Goal: Task Accomplishment & Management: Manage account settings

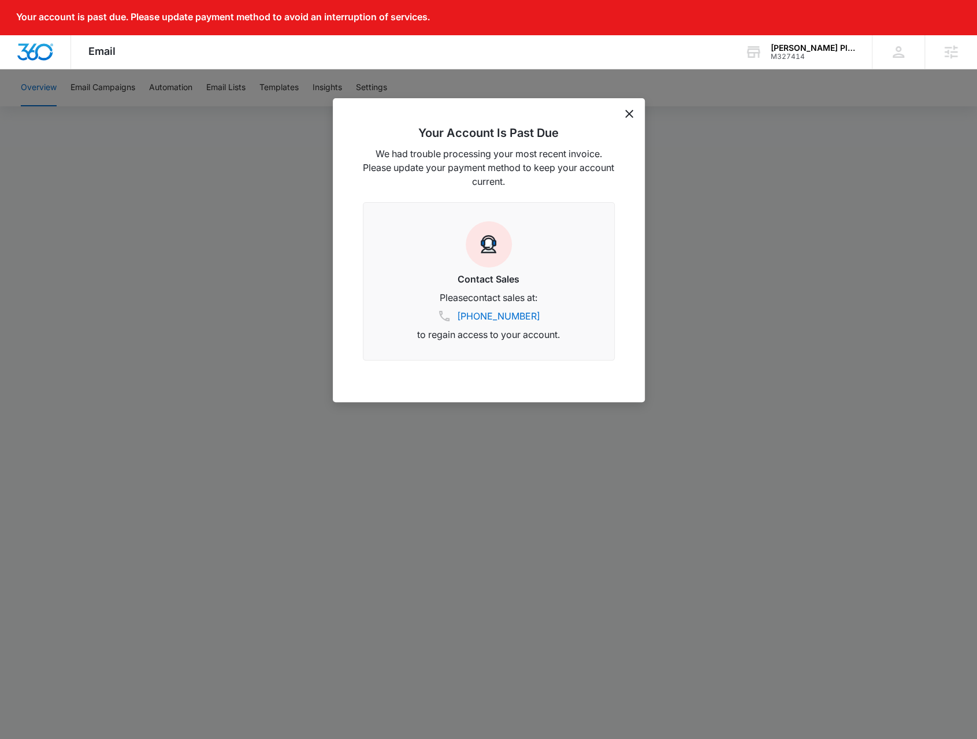
click at [630, 111] on icon "dismiss this dialog" at bounding box center [629, 114] width 8 height 8
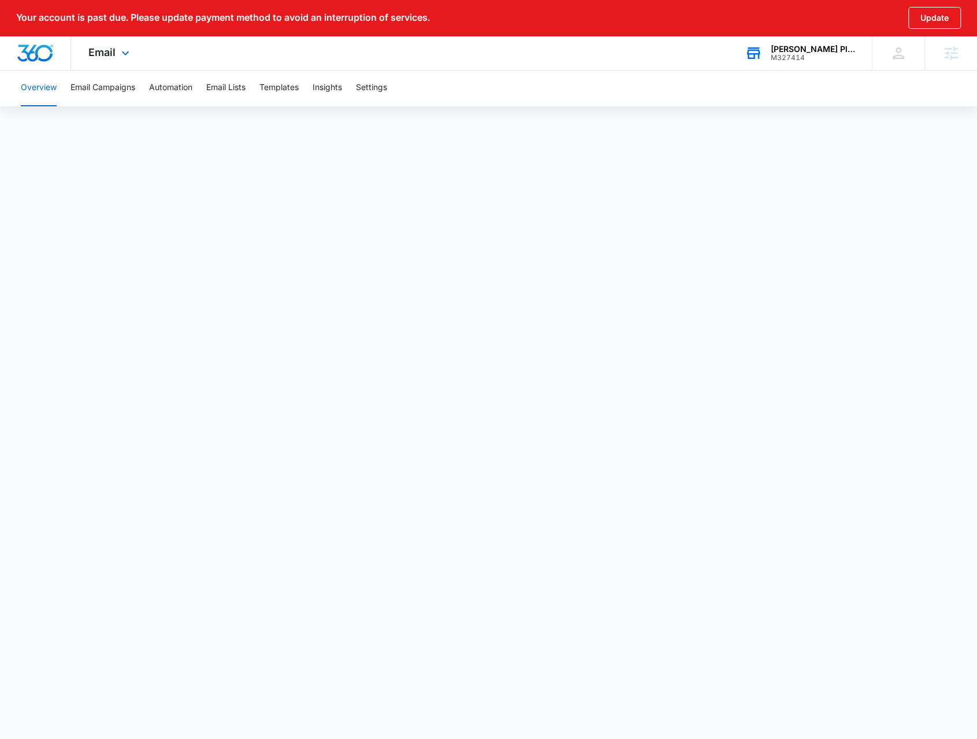
click at [812, 49] on div "CRoy Plumbing and Heating" at bounding box center [813, 48] width 84 height 9
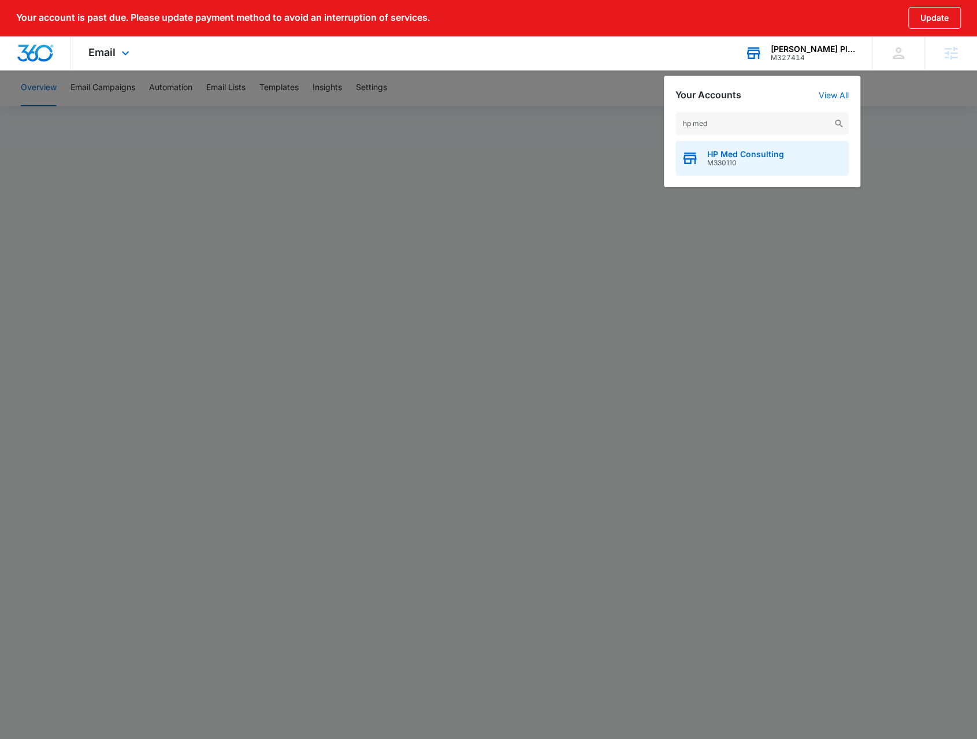
type input "hp med"
click at [753, 163] on span "M330110" at bounding box center [745, 163] width 77 height 8
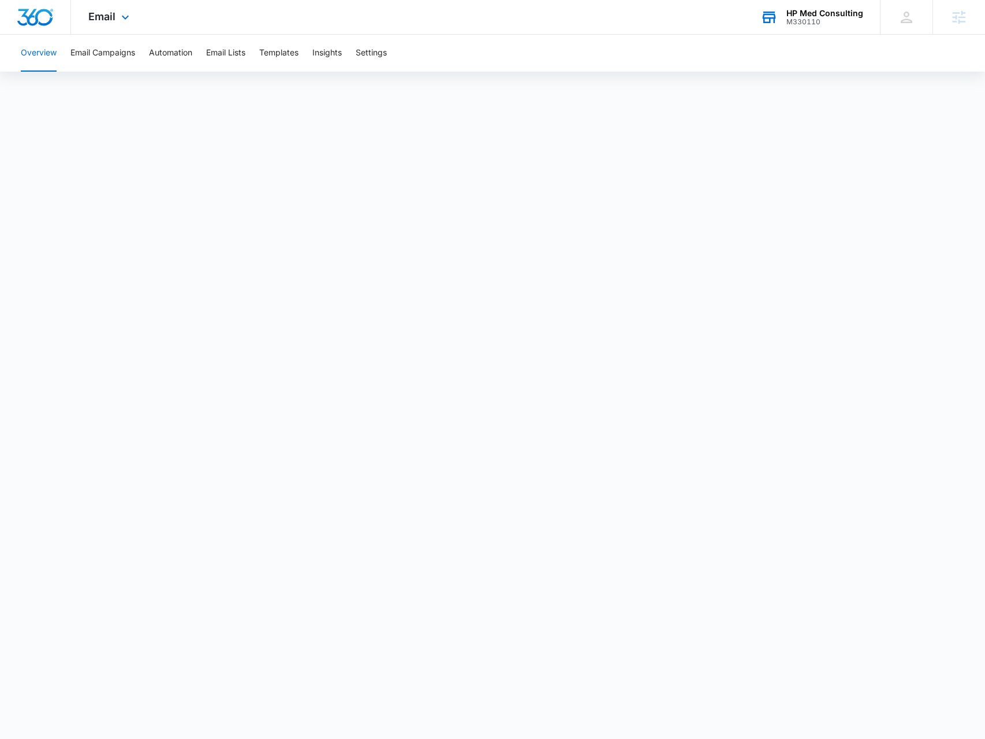
click at [94, 27] on div "Email Apps Reputation Websites Forms CRM Email Social Payments POS Content Ads …" at bounding box center [110, 17] width 79 height 34
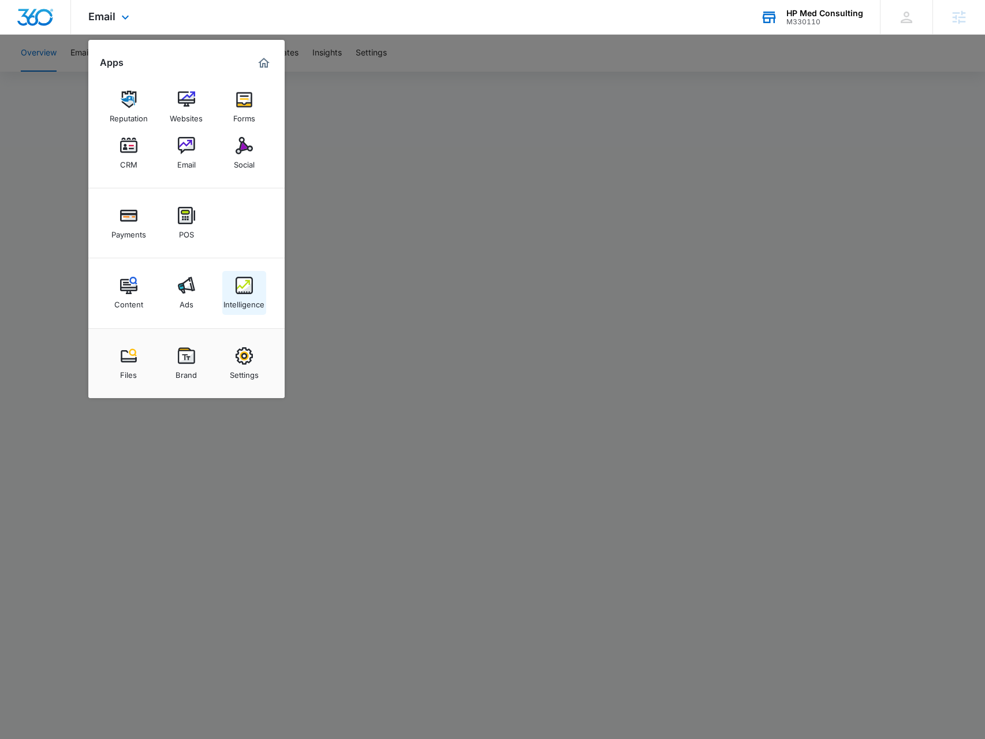
click at [250, 301] on div "Intelligence" at bounding box center [244, 301] width 41 height 15
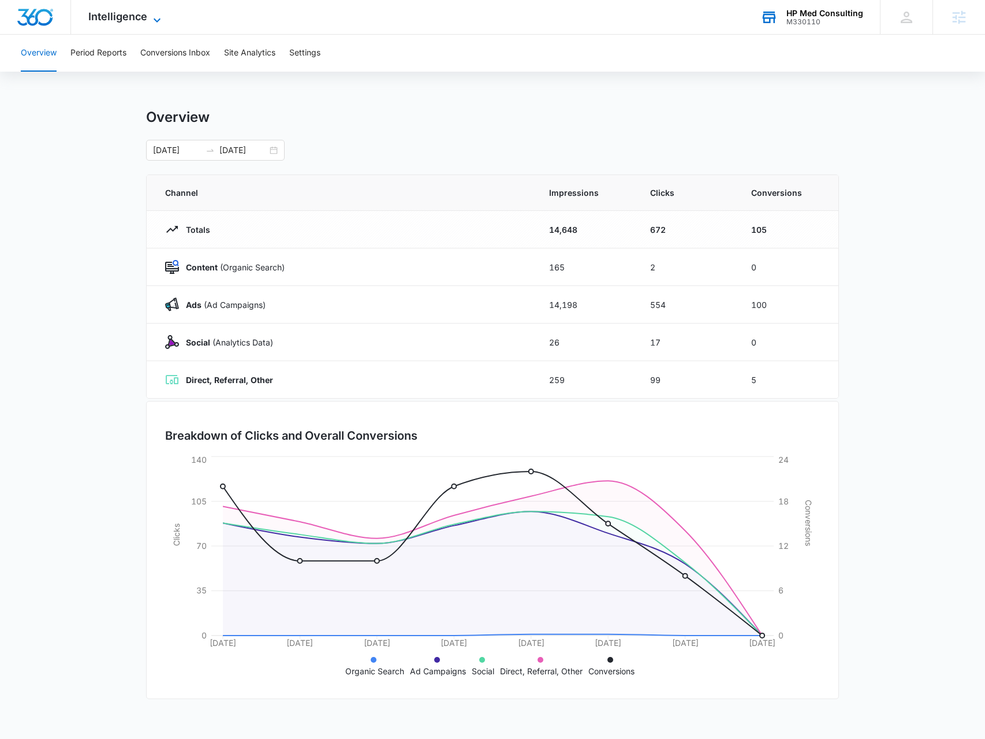
click at [135, 20] on span "Intelligence" at bounding box center [117, 16] width 59 height 12
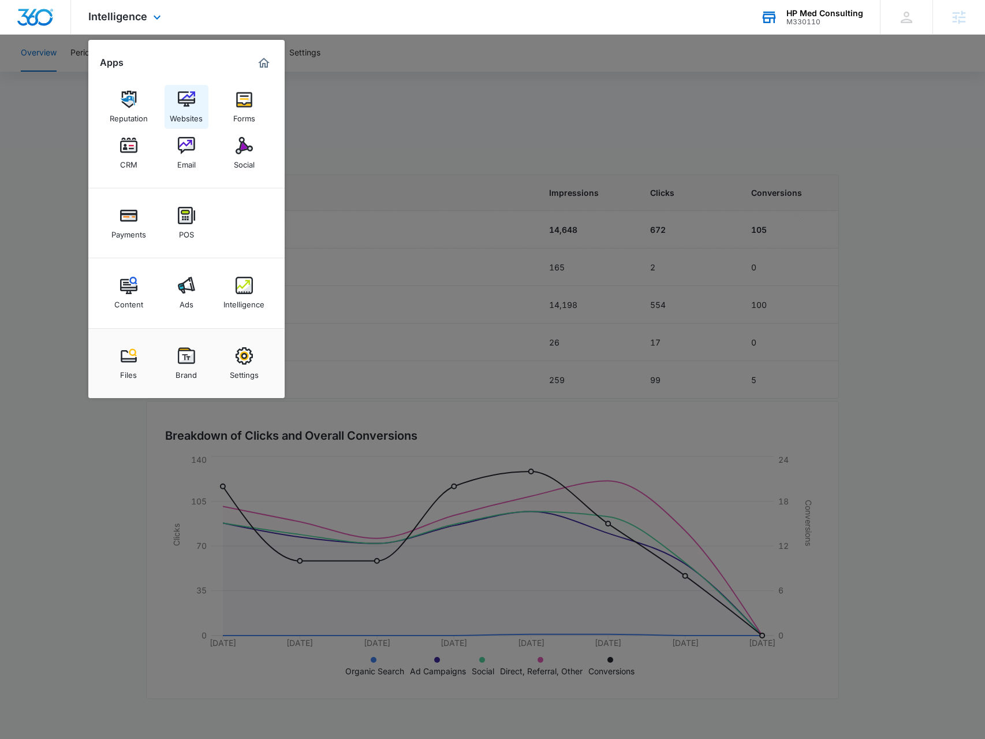
click at [196, 91] on link "Websites" at bounding box center [187, 107] width 44 height 44
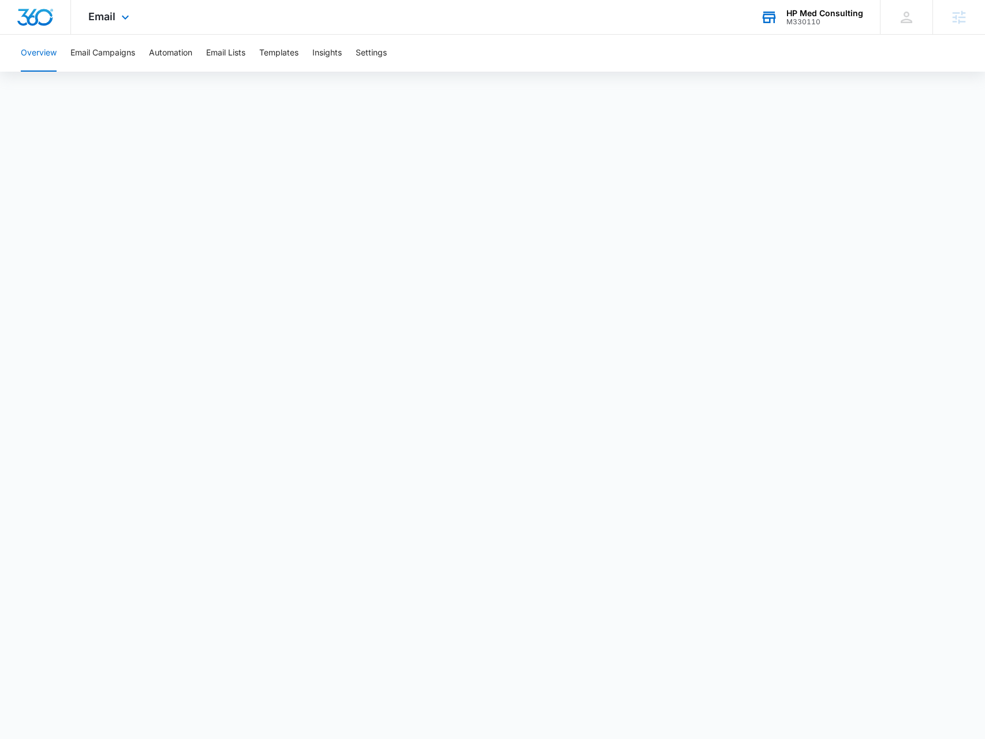
click at [823, 27] on div "HP Med Consulting M330110 Your Accounts View All" at bounding box center [811, 17] width 137 height 34
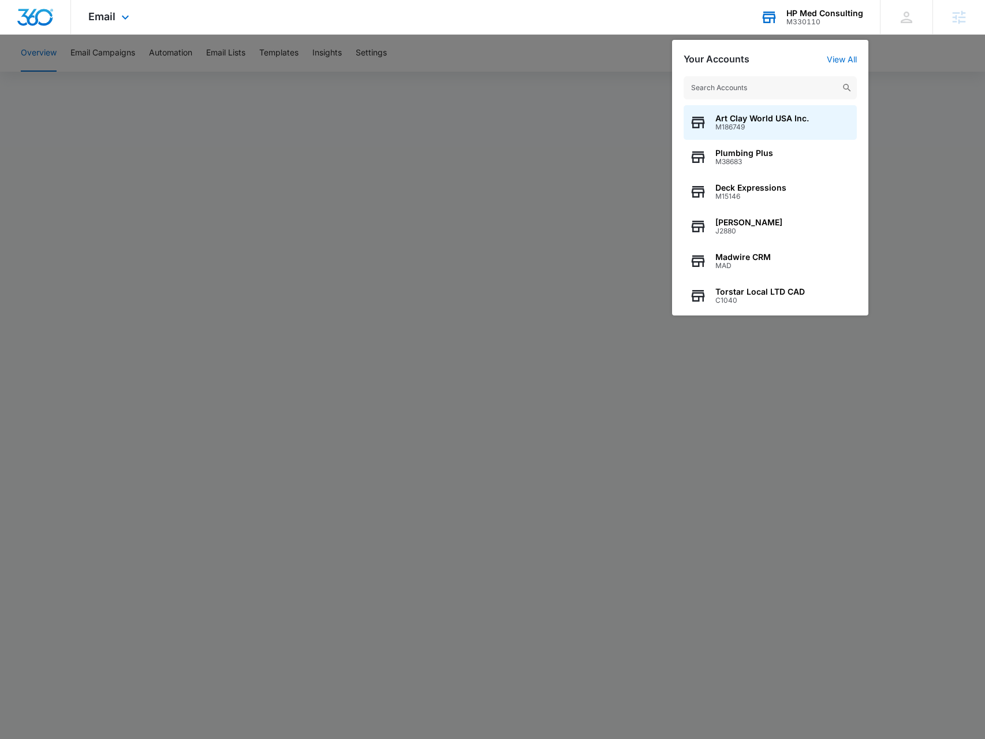
click at [752, 80] on input "text" at bounding box center [770, 87] width 173 height 23
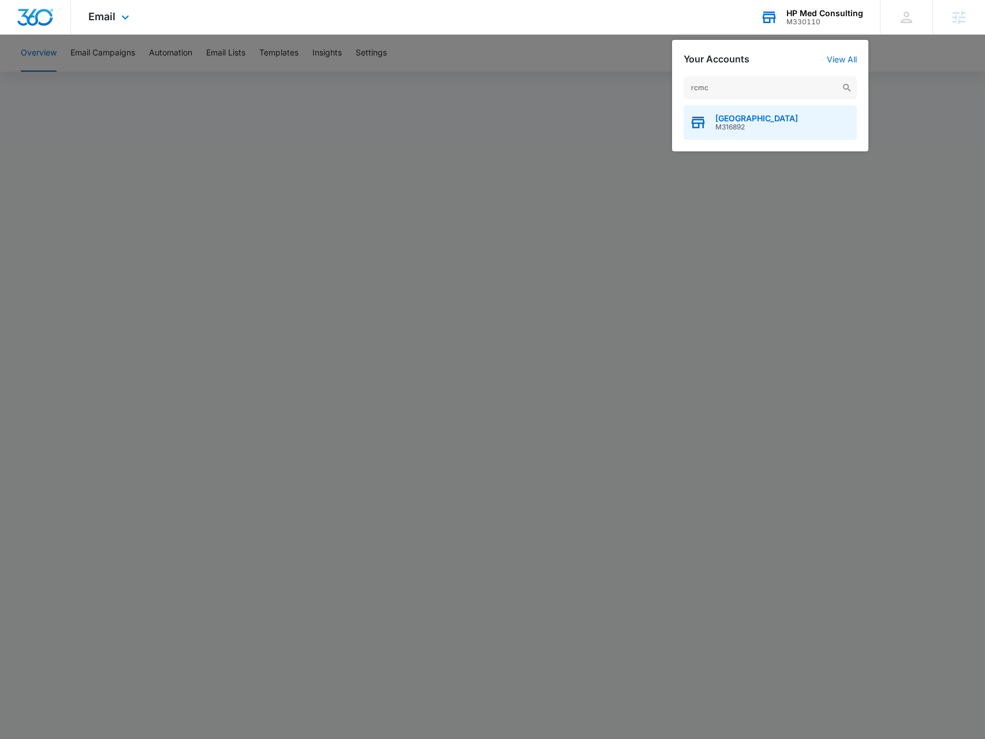
type input "rcmc"
click at [763, 124] on span "M316892" at bounding box center [757, 127] width 83 height 8
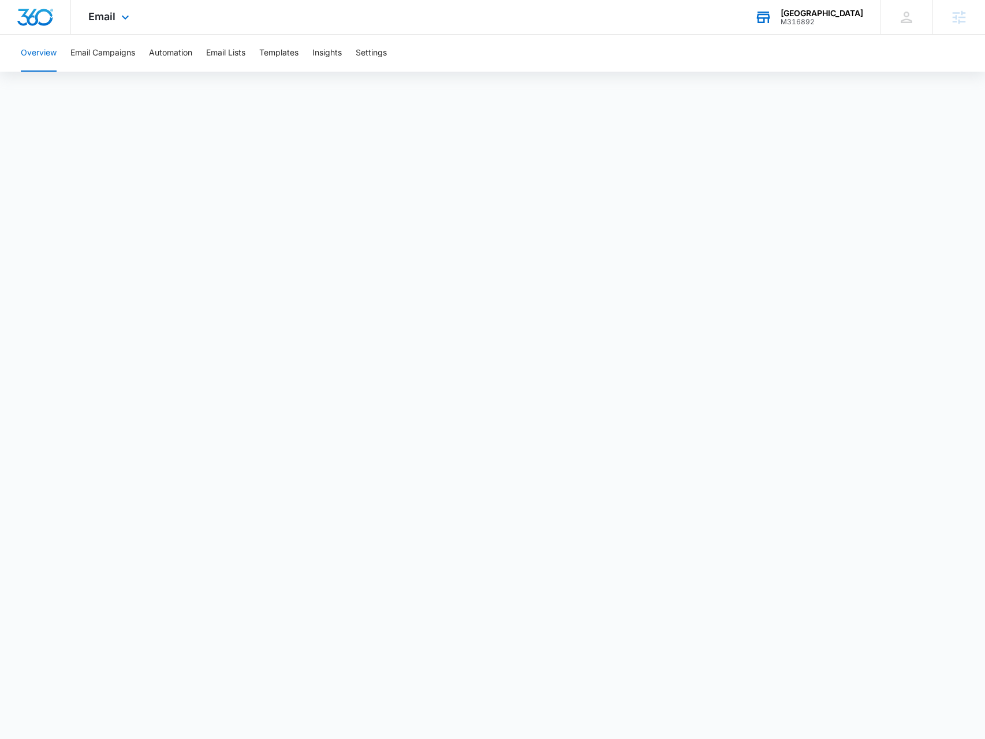
click at [114, 24] on div "Email Apps Reputation Forms CRM Email Social Payments POS Content Ads Intellige…" at bounding box center [110, 17] width 79 height 34
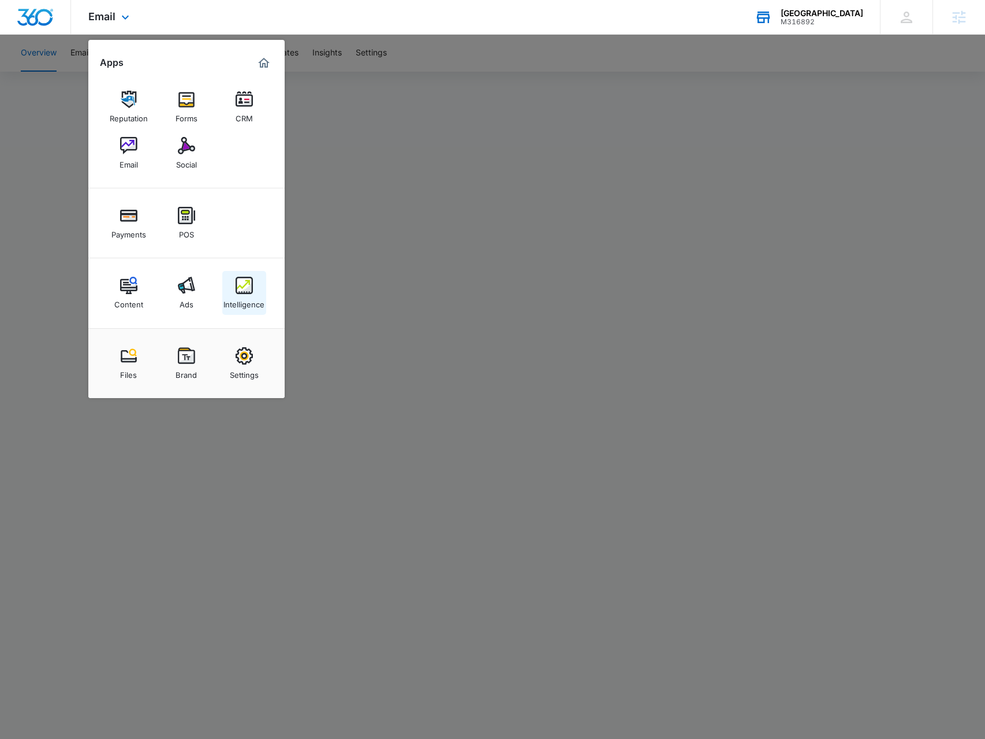
click at [233, 299] on div "Intelligence" at bounding box center [244, 301] width 41 height 15
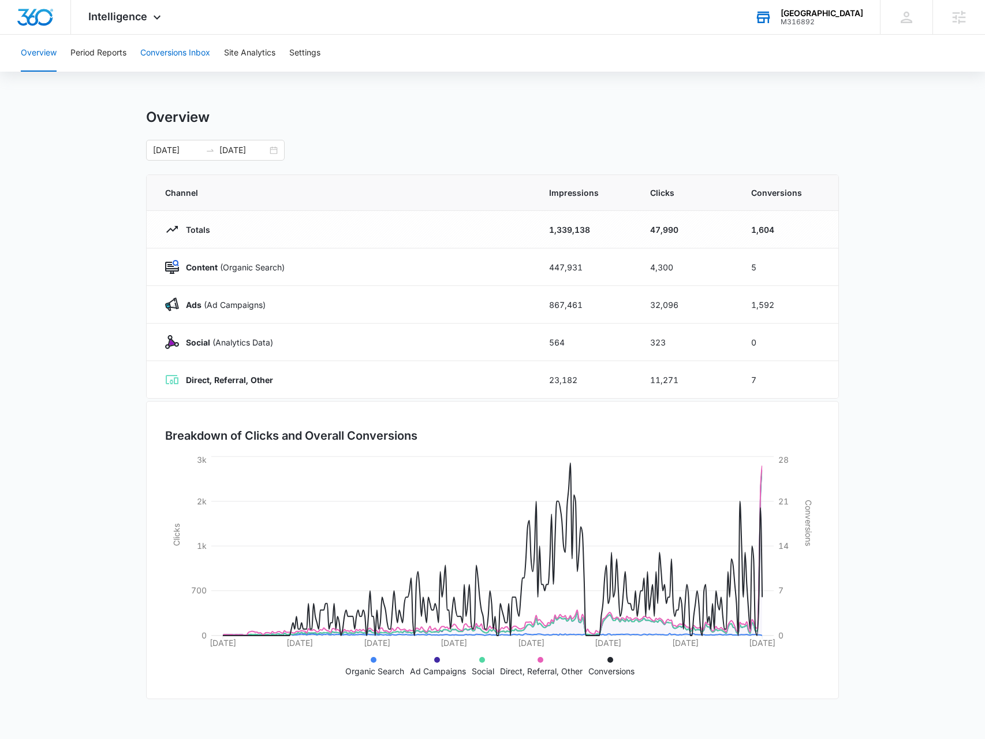
click at [191, 50] on button "Conversions Inbox" at bounding box center [175, 53] width 70 height 37
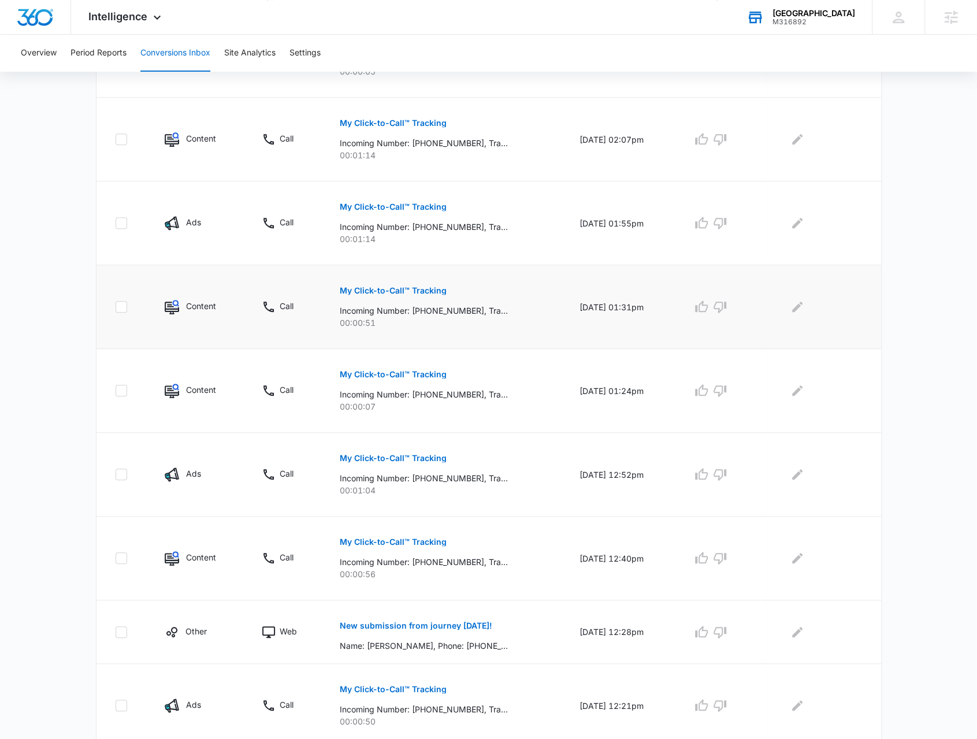
scroll to position [455, 0]
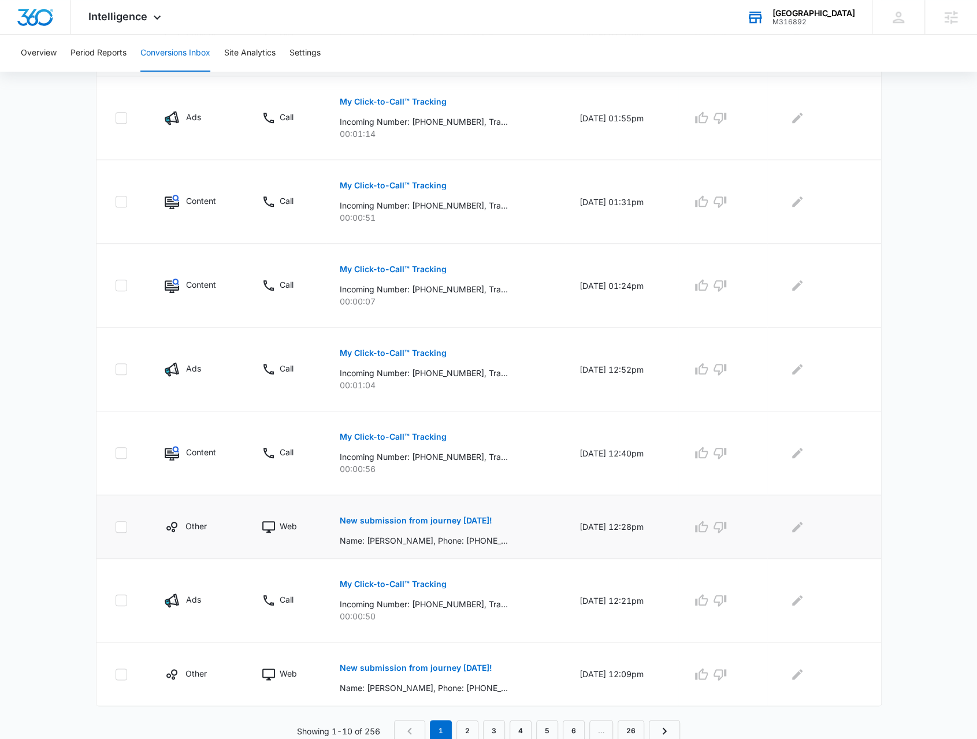
click at [421, 517] on p "New submission from journey today!" at bounding box center [416, 520] width 153 height 8
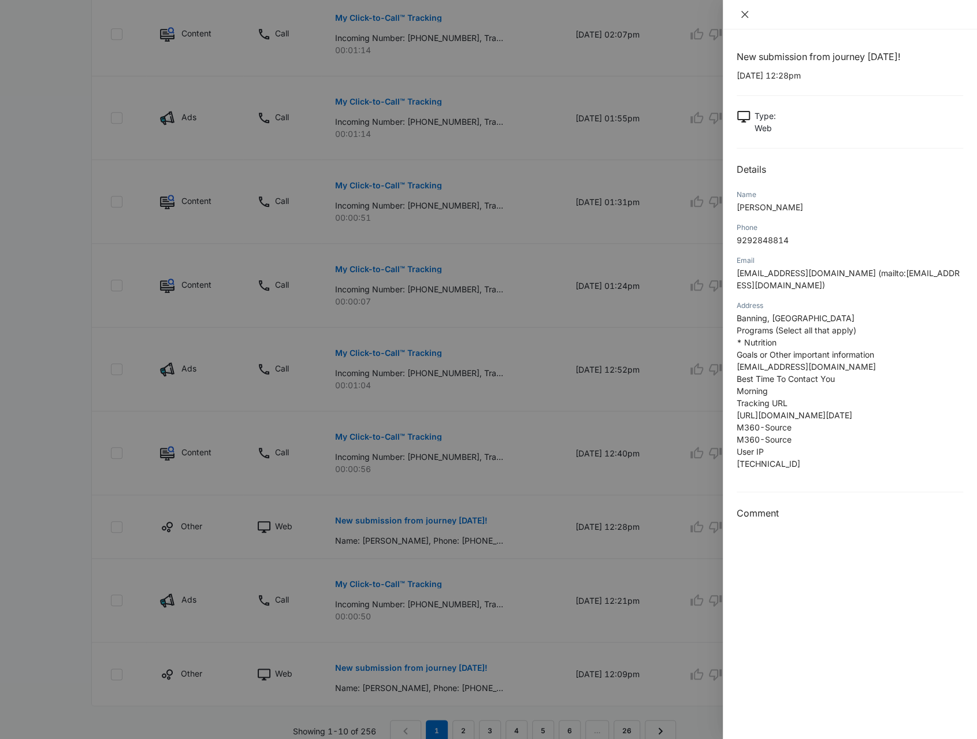
click at [737, 18] on button "Close" at bounding box center [745, 14] width 16 height 10
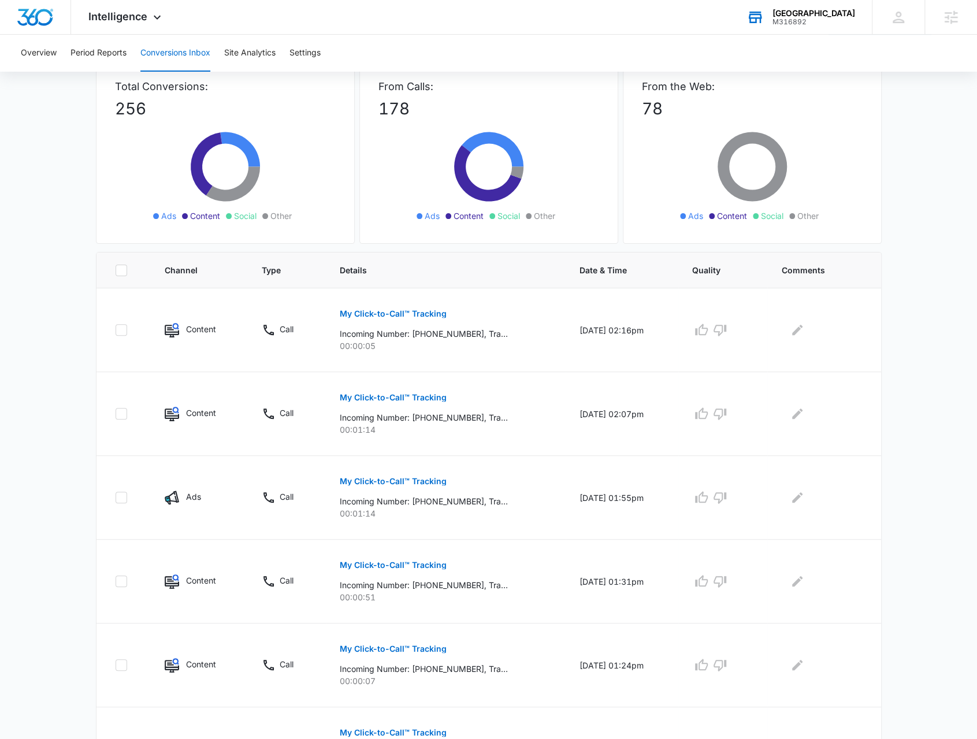
scroll to position [0, 0]
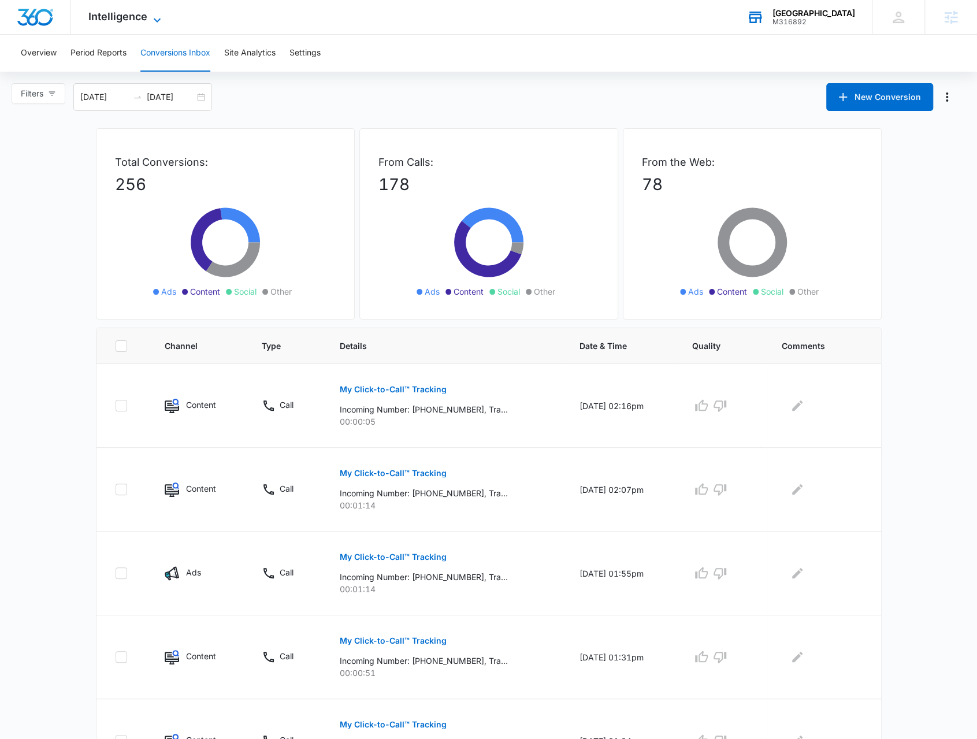
click at [135, 18] on span "Intelligence" at bounding box center [117, 16] width 59 height 12
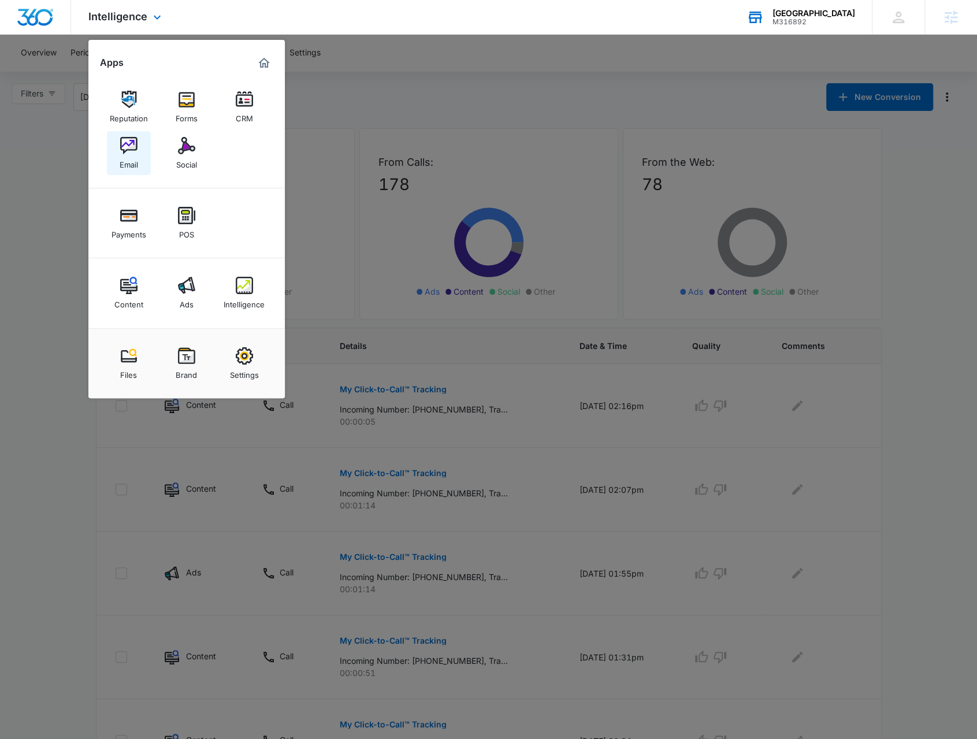
click at [131, 156] on div "Email" at bounding box center [129, 161] width 18 height 15
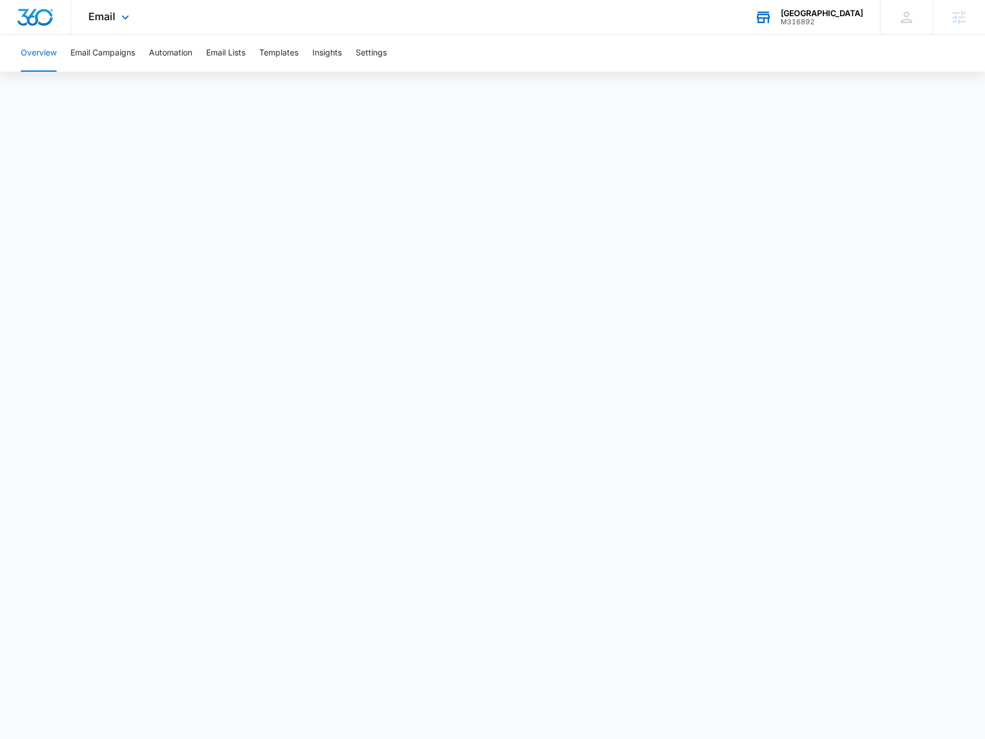
click at [129, 24] on div "Email Apps Reputation Forms CRM Email Social Payments POS Content Ads Intellige…" at bounding box center [110, 17] width 79 height 34
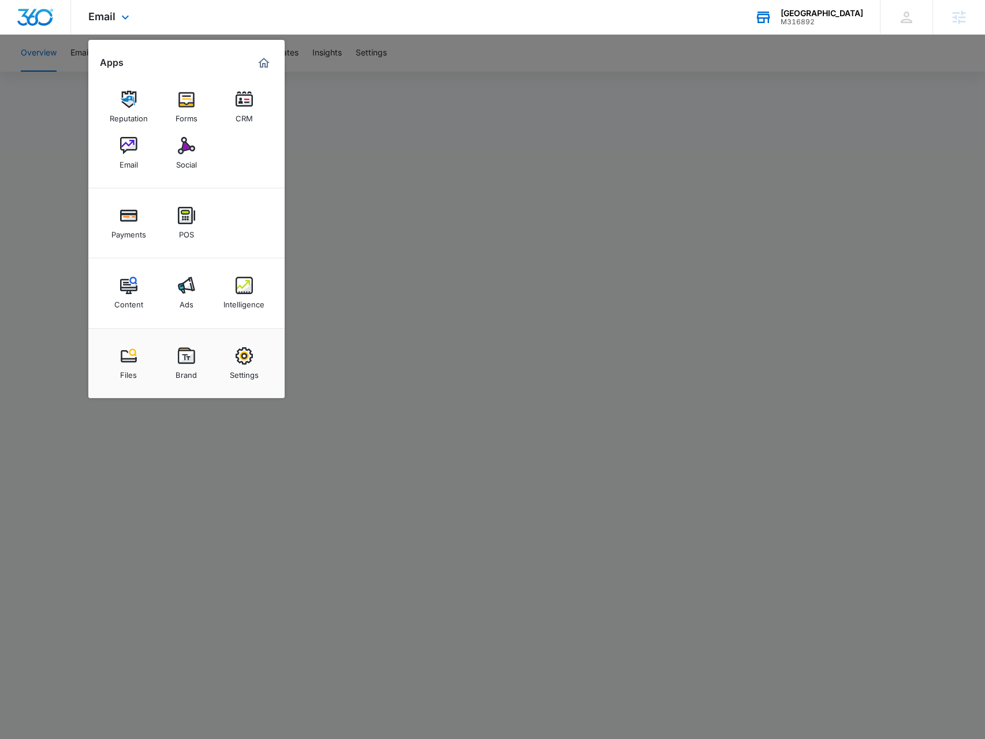
drag, startPoint x: 229, startPoint y: 292, endPoint x: 544, endPoint y: 1, distance: 428.4
click at [230, 292] on link "Intelligence" at bounding box center [244, 293] width 44 height 44
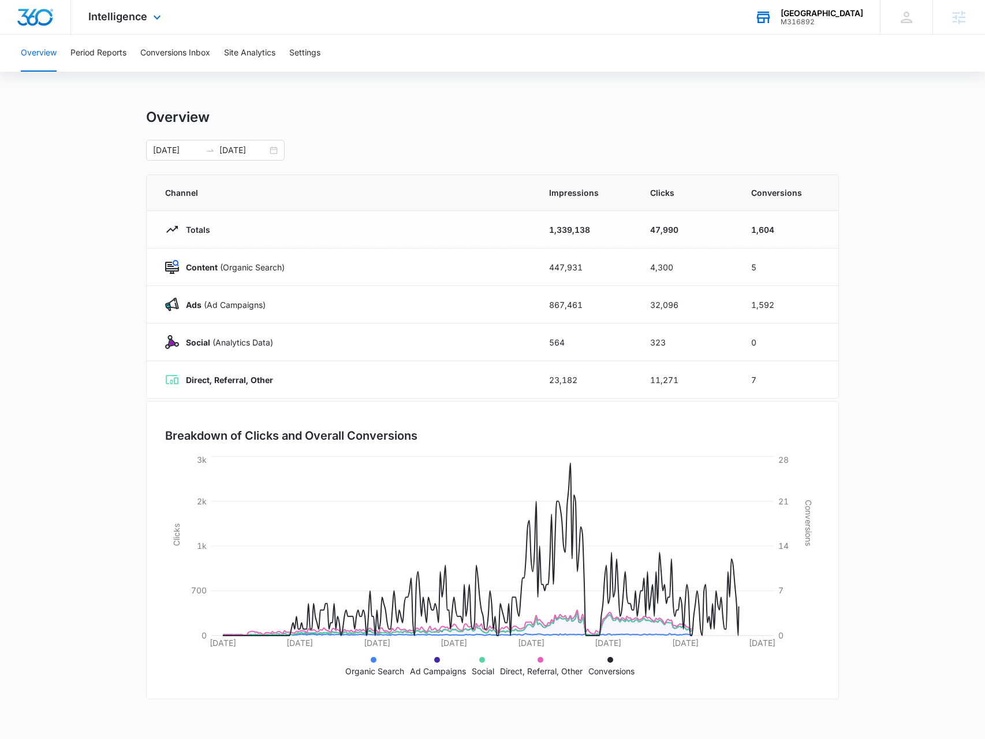
click at [105, 31] on div "Intelligence Apps Reputation Forms CRM Email Social Payments POS Content Ads In…" at bounding box center [126, 17] width 110 height 34
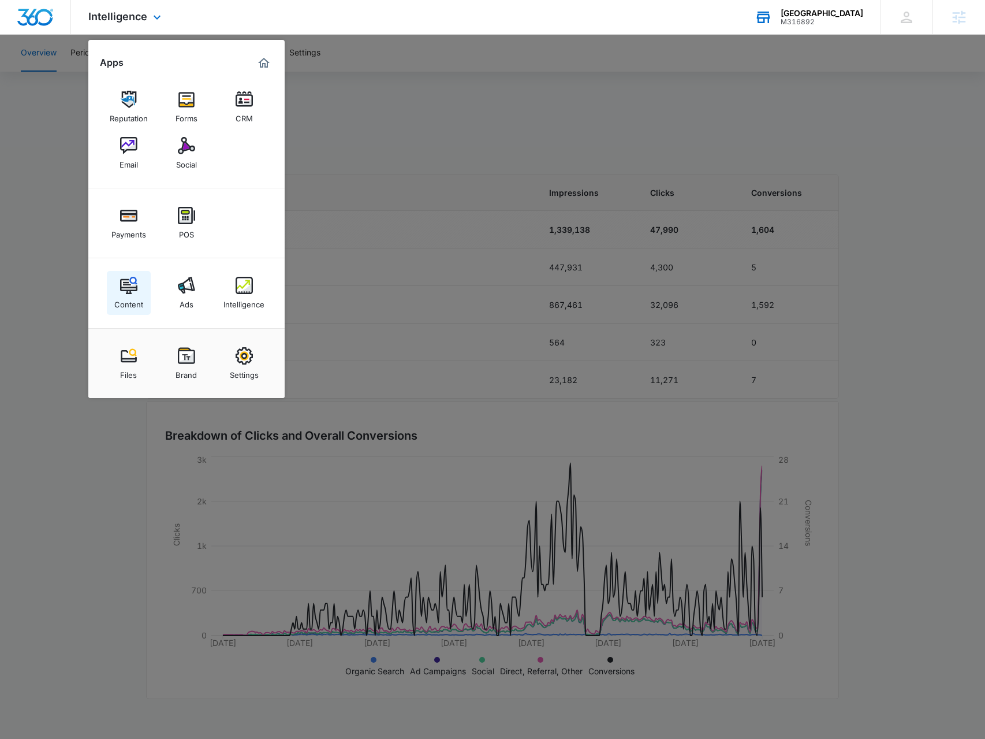
click at [137, 292] on link "Content" at bounding box center [129, 293] width 44 height 44
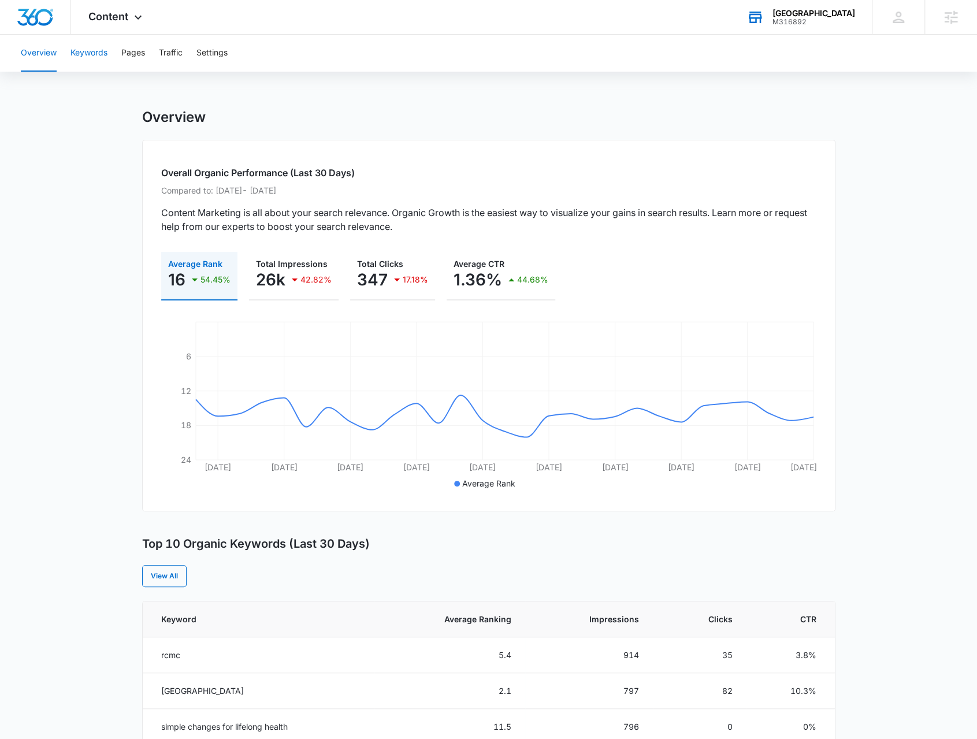
click at [99, 58] on button "Keywords" at bounding box center [88, 53] width 37 height 37
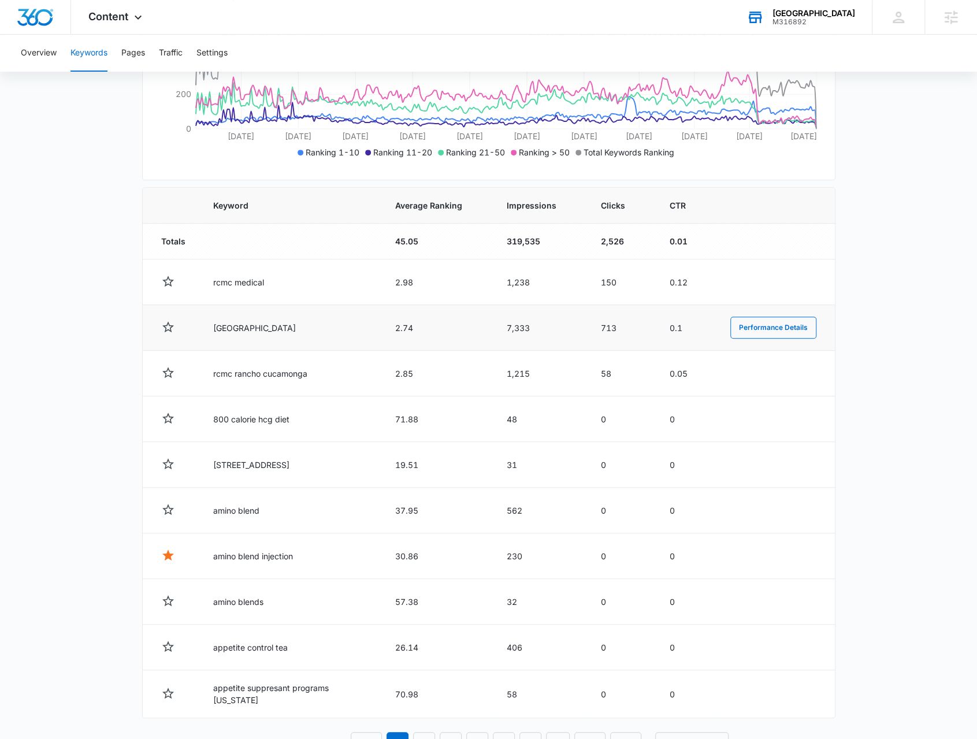
scroll to position [116, 0]
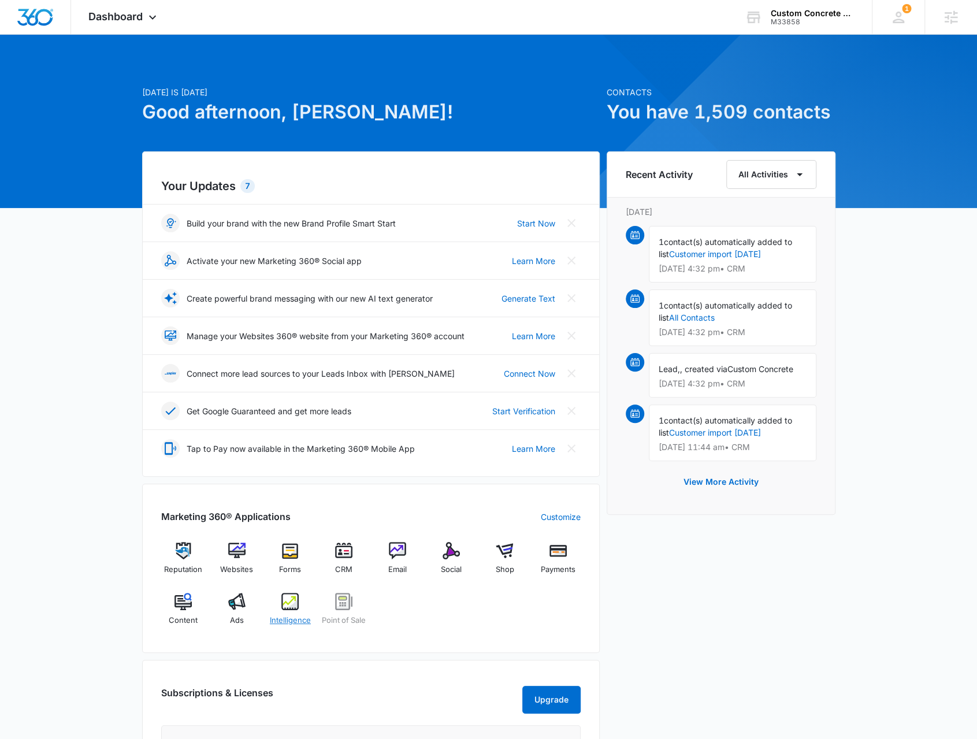
click at [294, 604] on img at bounding box center [289, 601] width 17 height 17
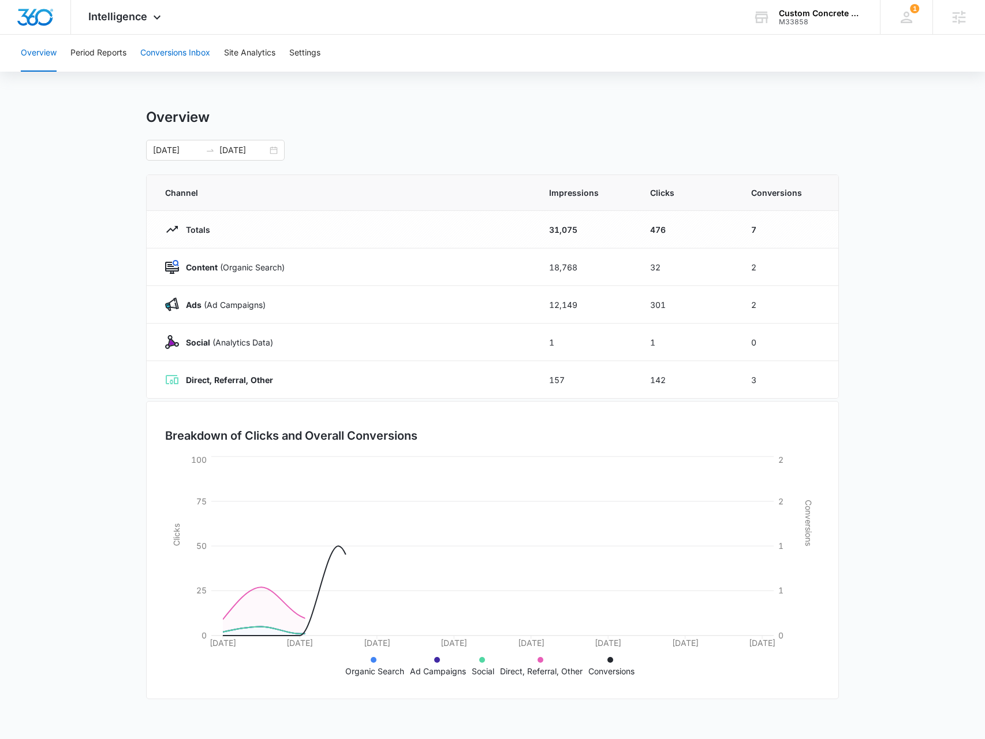
click at [172, 55] on button "Conversions Inbox" at bounding box center [175, 53] width 70 height 37
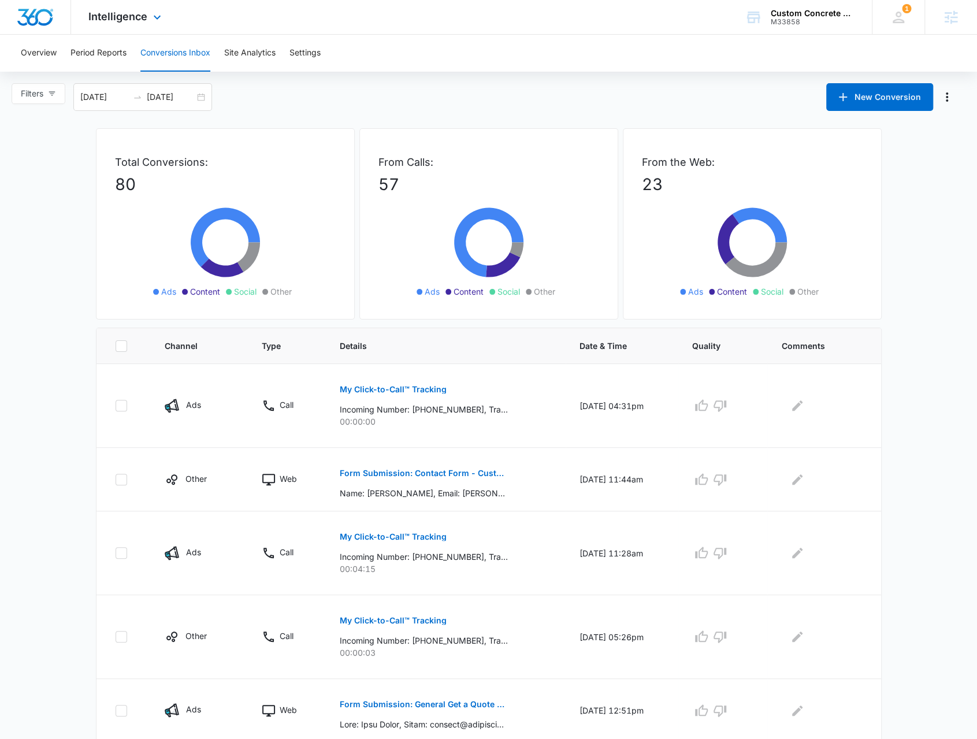
drag, startPoint x: 131, startPoint y: 24, endPoint x: 191, endPoint y: 163, distance: 151.1
click at [131, 24] on div "Intelligence Apps Reputation Websites Forms CRM Email Social Shop Payments POS …" at bounding box center [126, 17] width 110 height 34
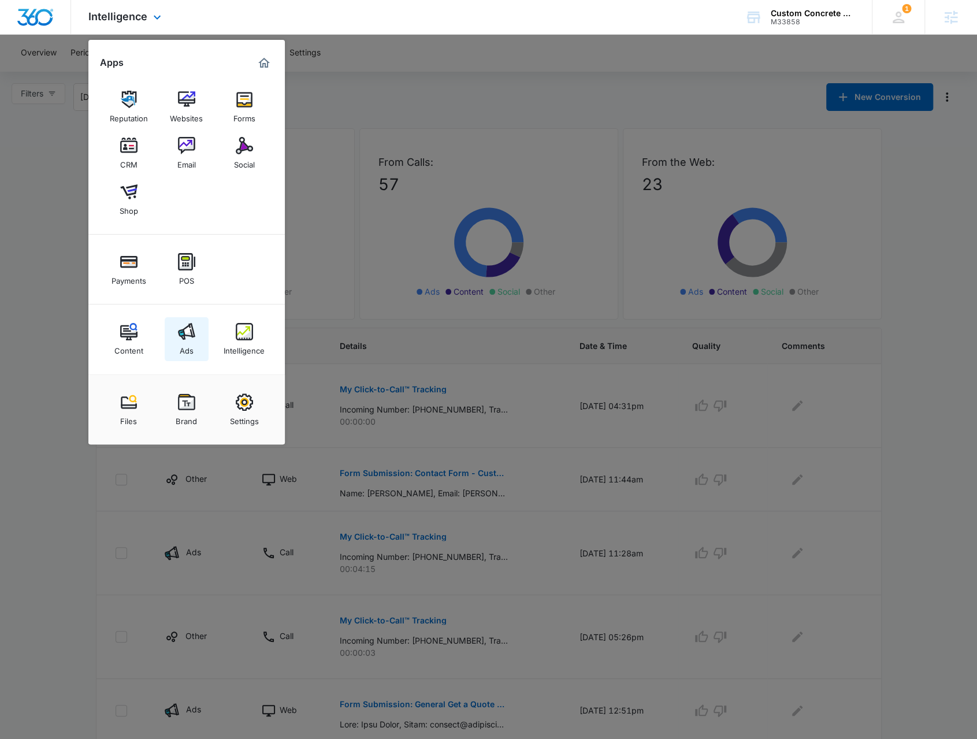
click at [187, 344] on div "Ads" at bounding box center [187, 347] width 14 height 15
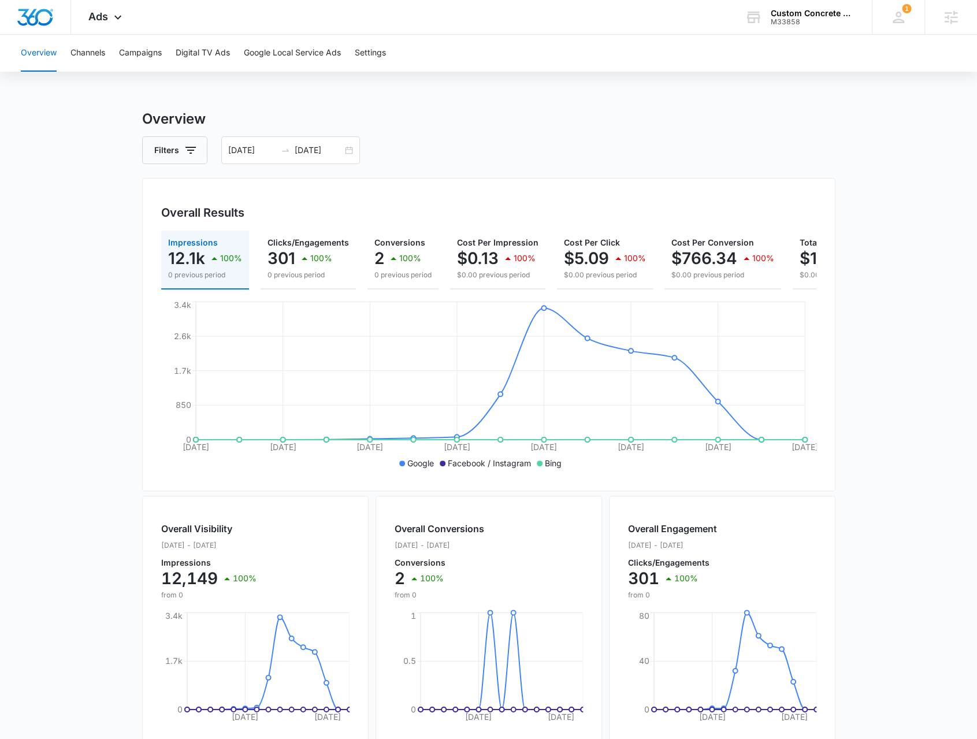
click at [206, 145] on div "Filters 06/25/2025 07/09/2025" at bounding box center [488, 150] width 693 height 28
click at [351, 150] on div "06/25/2025 07/09/2025" at bounding box center [290, 150] width 139 height 28
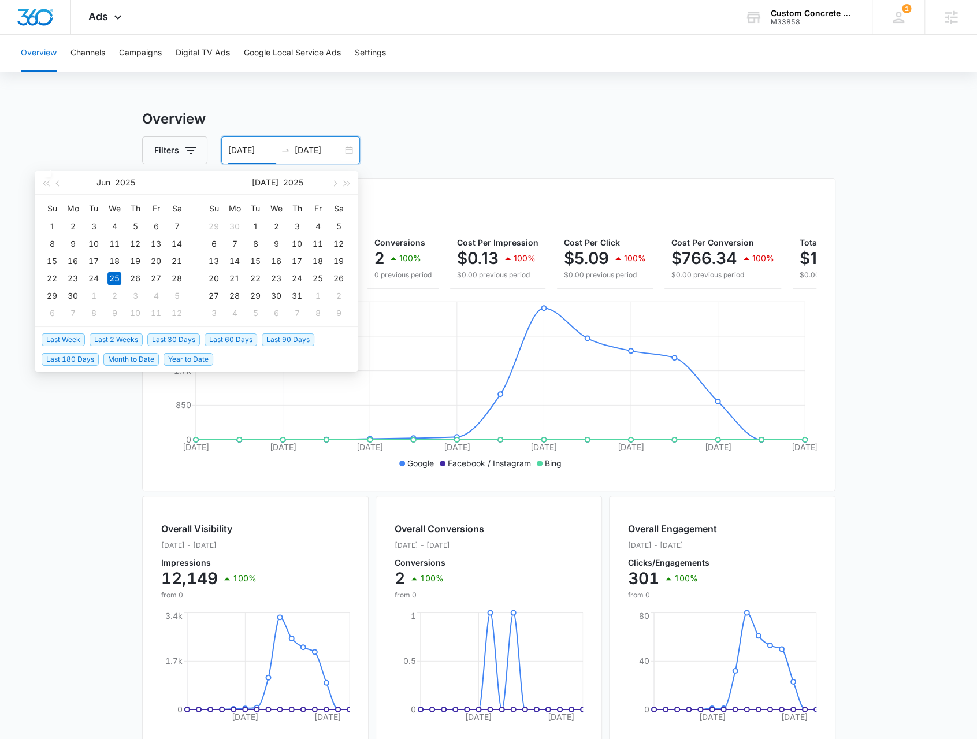
click at [82, 338] on span "Last Week" at bounding box center [63, 339] width 43 height 13
type input "10/07/2025"
type input "10/14/2025"
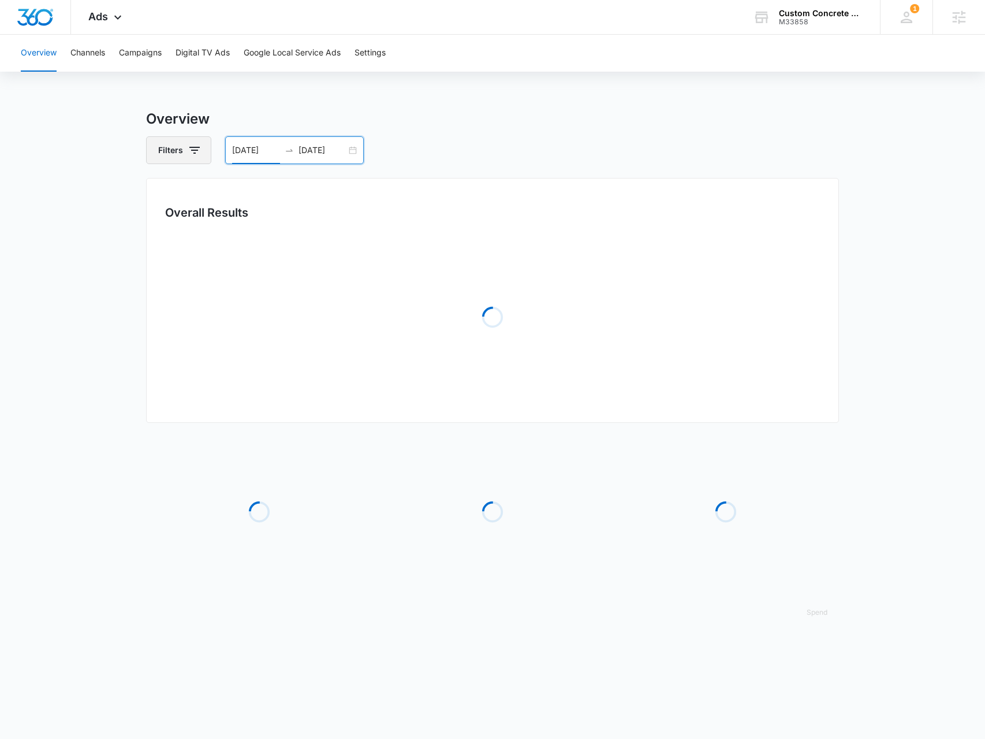
click at [173, 148] on button "Filters" at bounding box center [178, 150] width 65 height 28
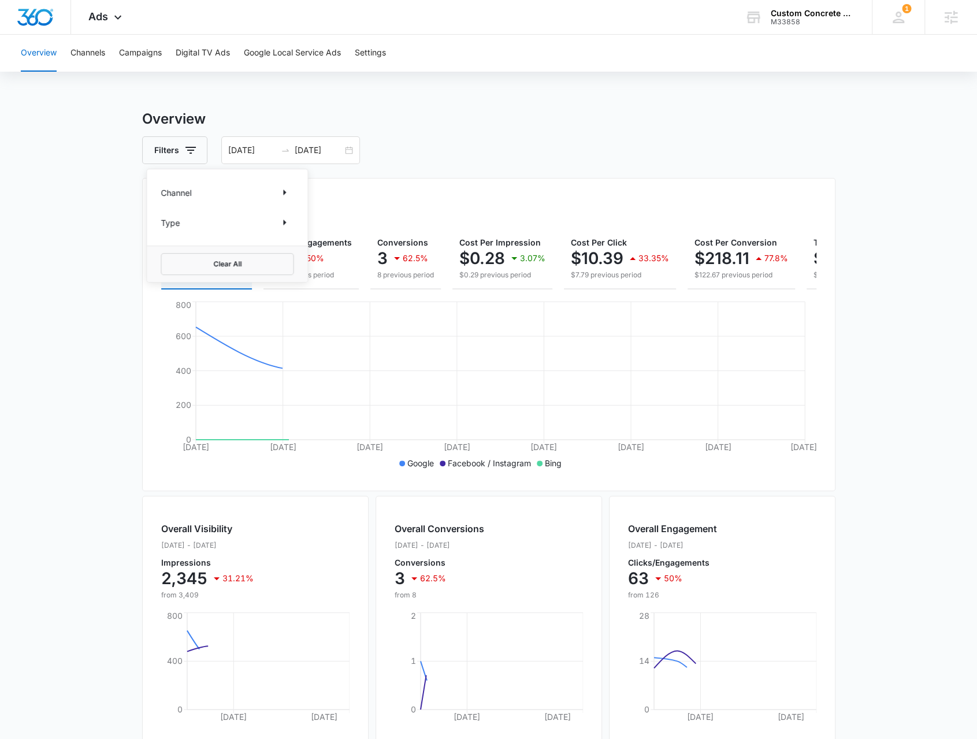
drag, startPoint x: 219, startPoint y: 187, endPoint x: 256, endPoint y: 193, distance: 38.0
click at [221, 187] on div "Channel" at bounding box center [227, 192] width 133 height 18
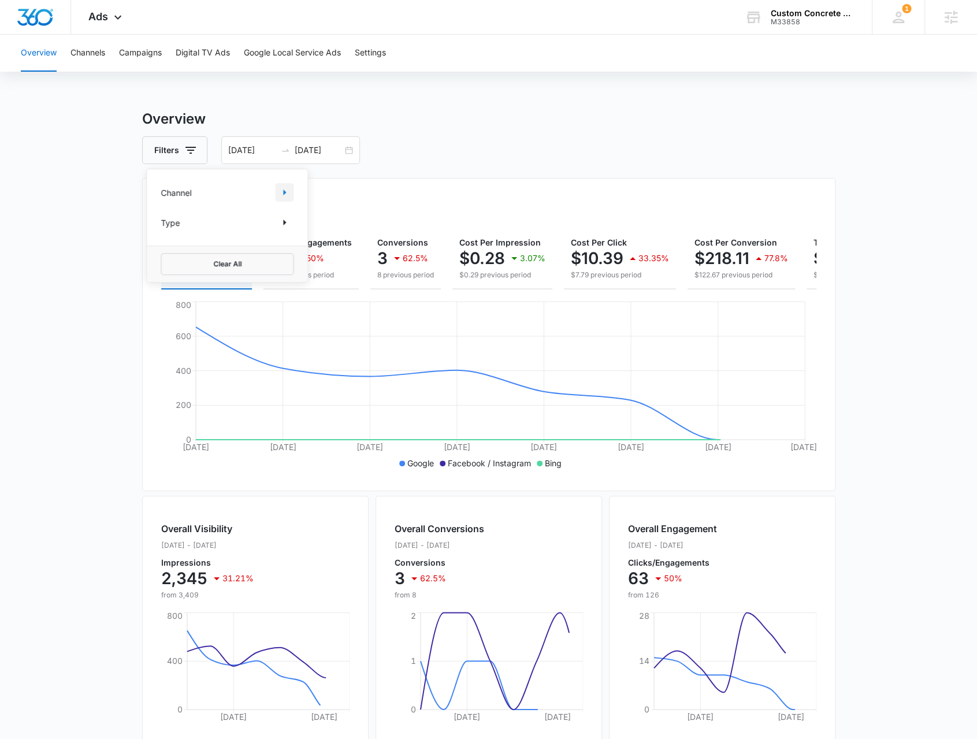
click at [281, 199] on button "Show Channel filters" at bounding box center [284, 192] width 18 height 18
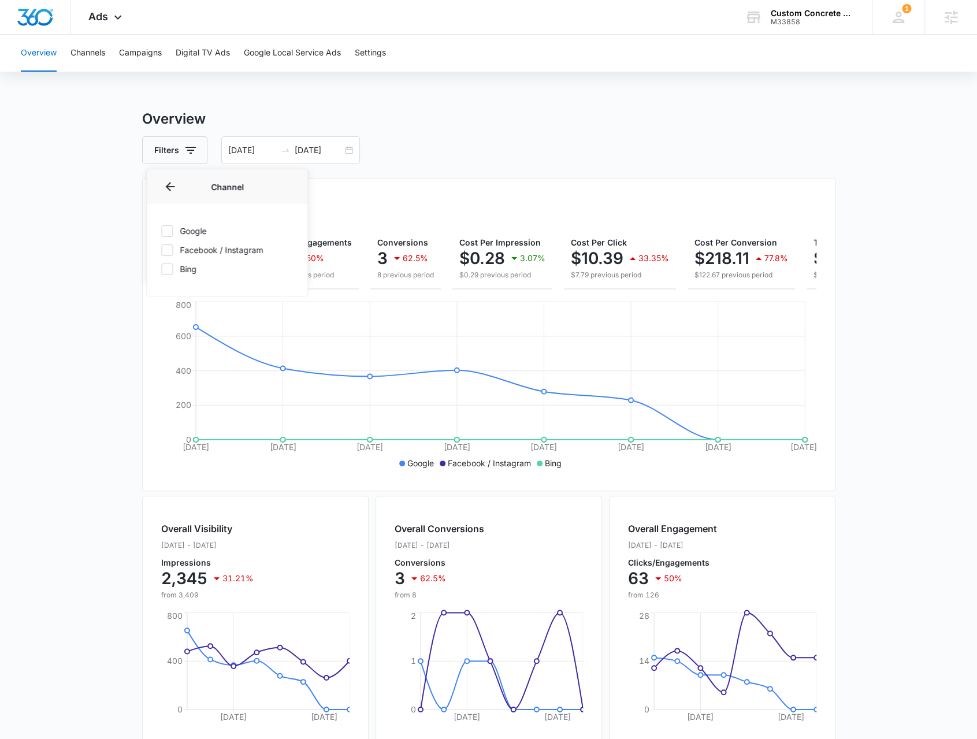
click at [200, 249] on label "Facebook / Instagram" at bounding box center [227, 250] width 133 height 12
click at [161, 250] on input "Facebook / Instagram" at bounding box center [161, 250] width 1 height 1
checkbox input "true"
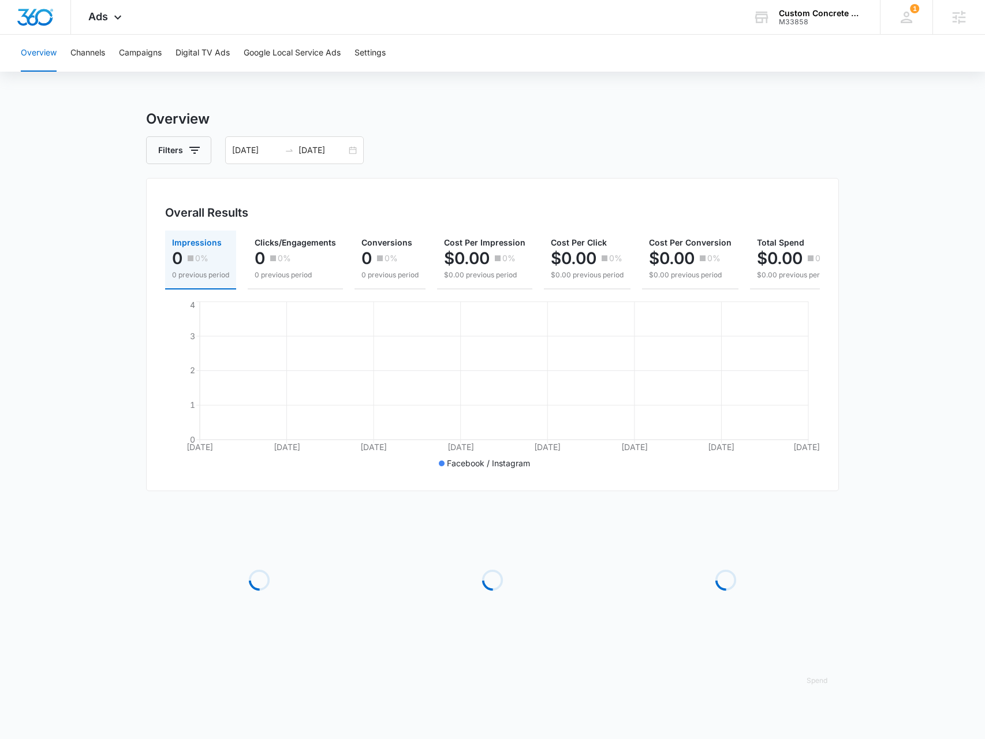
click at [100, 228] on main "Overview Filters 10/07/2025 10/14/2025 Overall Results Impressions 0 0% 0 previ…" at bounding box center [492, 409] width 985 height 600
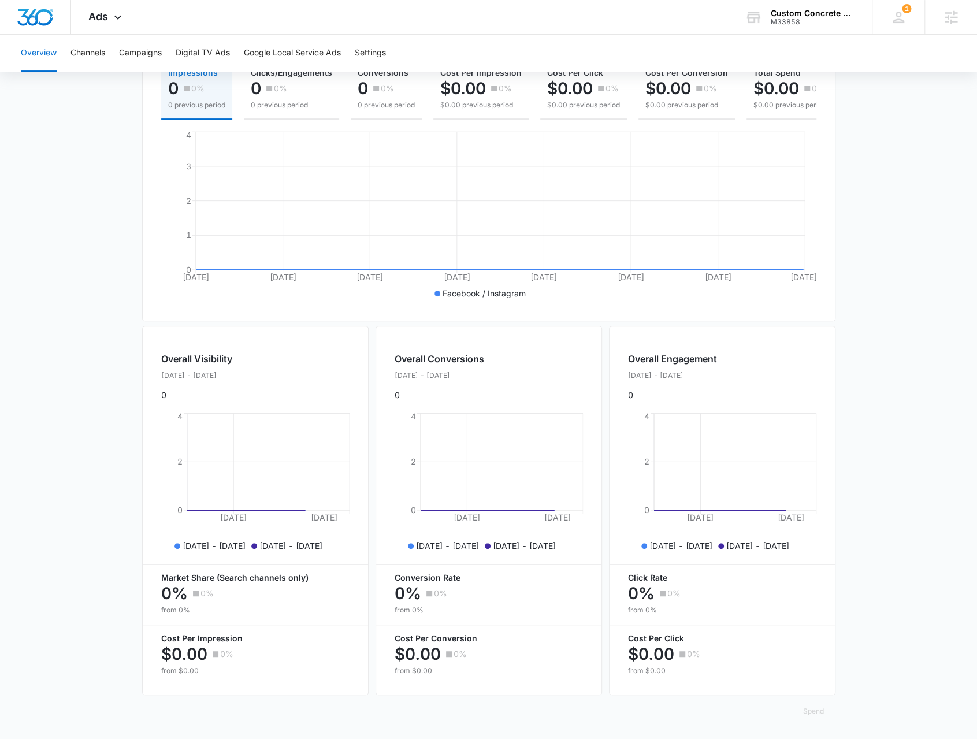
scroll to position [177, 0]
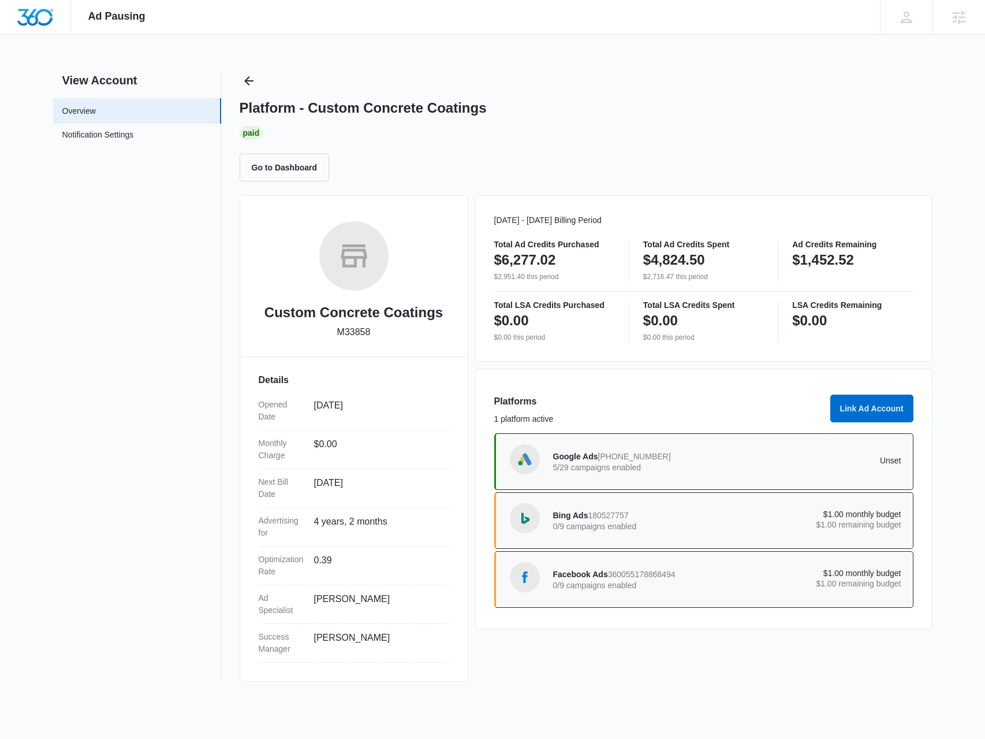
click at [656, 578] on div "Facebook Ads 360055178868494 0/9 campaigns enabled" at bounding box center [640, 579] width 174 height 24
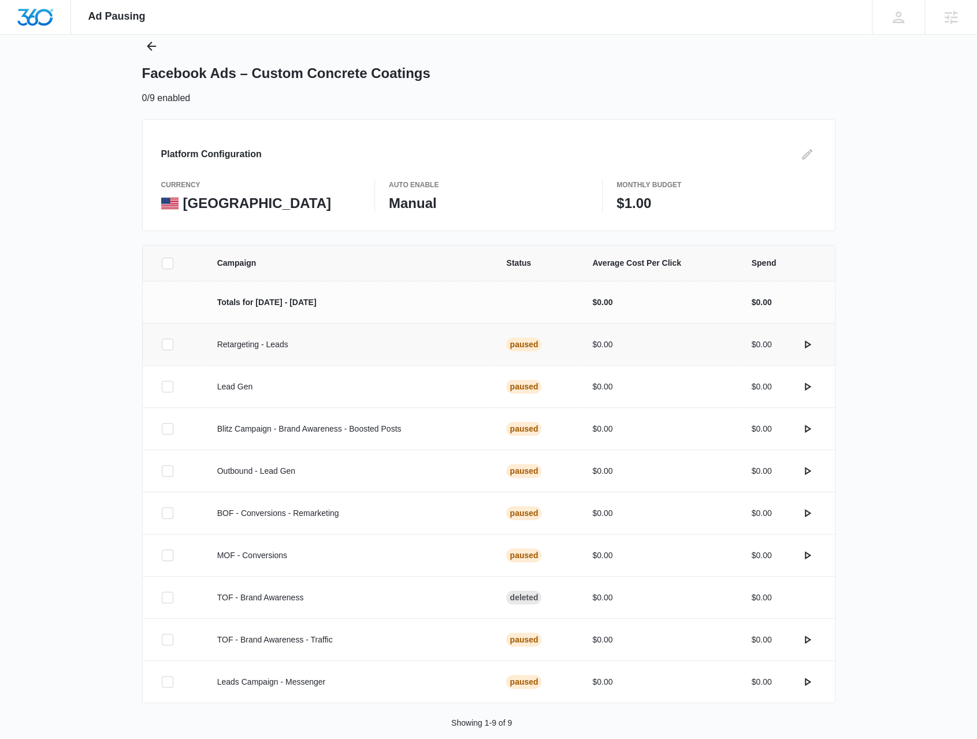
scroll to position [50, 0]
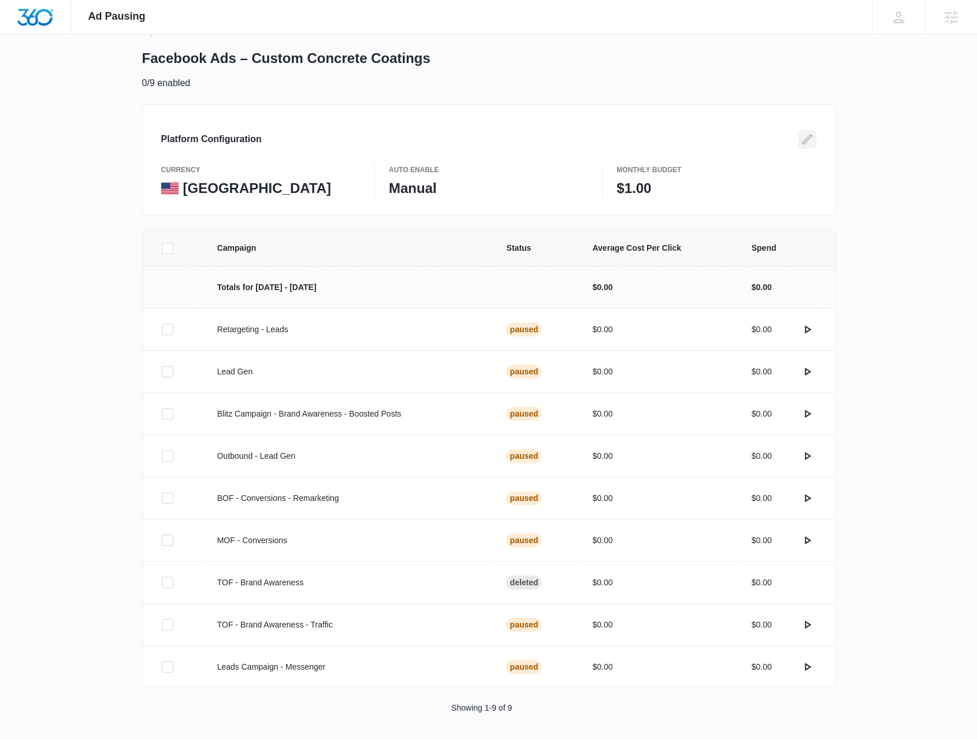
click at [805, 142] on icon "Edit" at bounding box center [807, 139] width 10 height 10
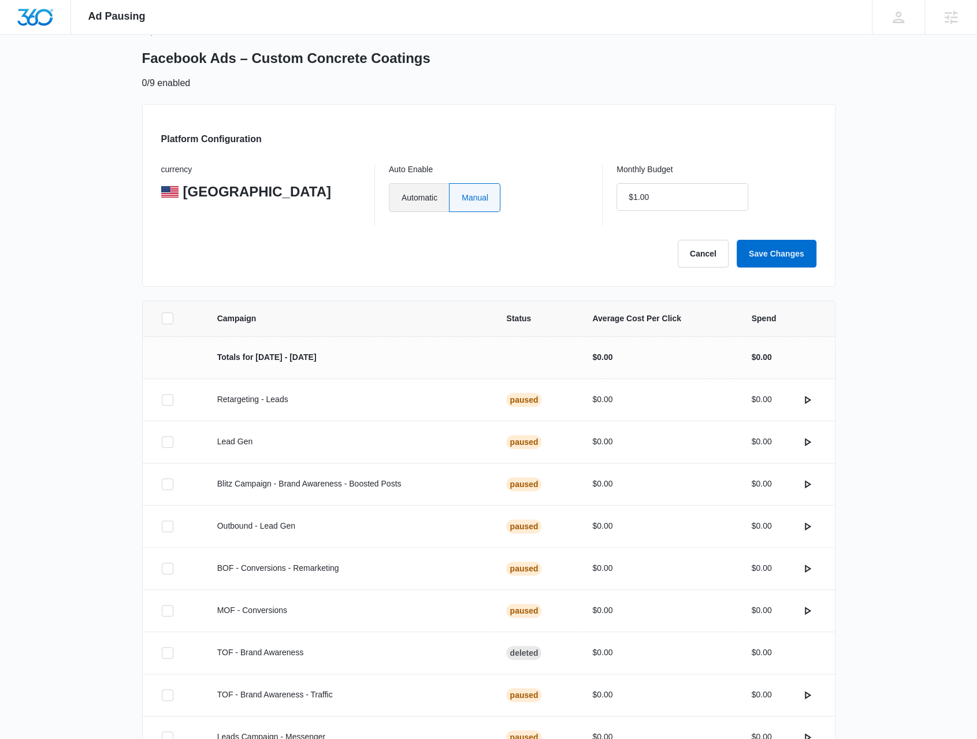
click at [409, 205] on label "Automatic" at bounding box center [419, 197] width 60 height 29
type input "$0.00"
click at [433, 185] on label "Automatic" at bounding box center [419, 197] width 60 height 29
click at [401, 197] on input "Automatic" at bounding box center [401, 197] width 1 height 1
radio input "true"
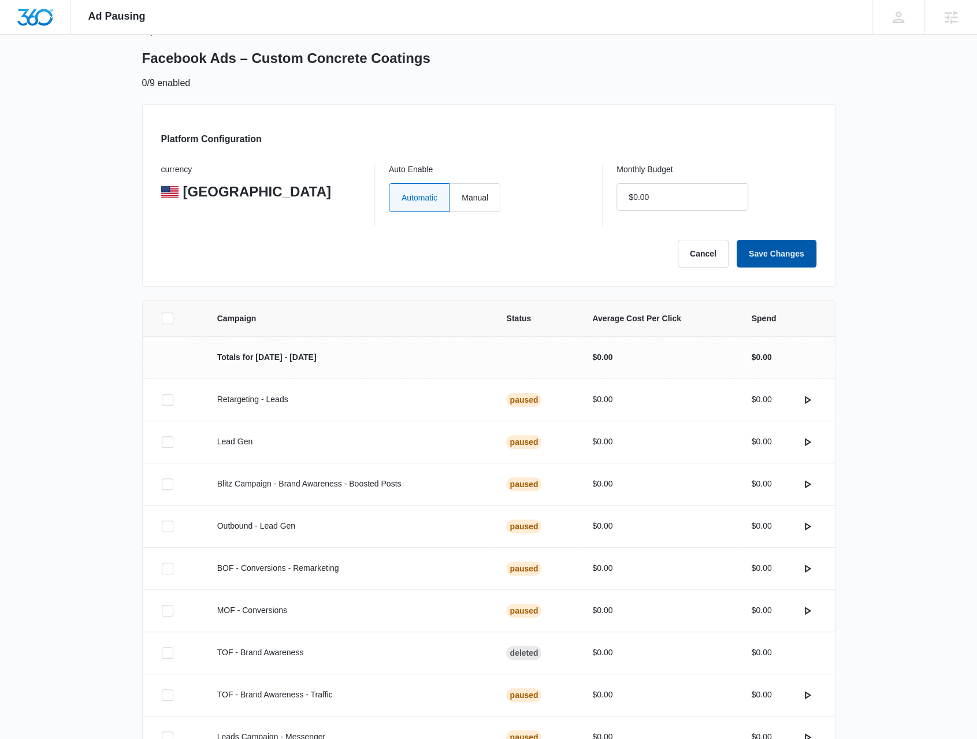
click at [751, 251] on button "Save Changes" at bounding box center [777, 254] width 80 height 28
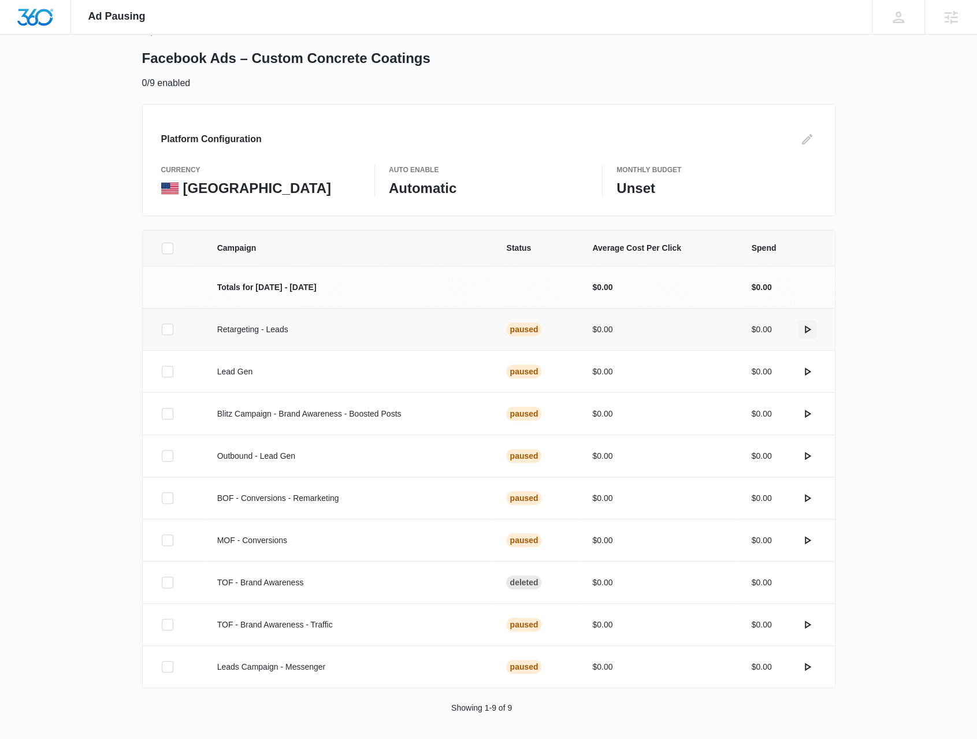
click at [811, 332] on icon "actions.activate" at bounding box center [807, 329] width 14 height 14
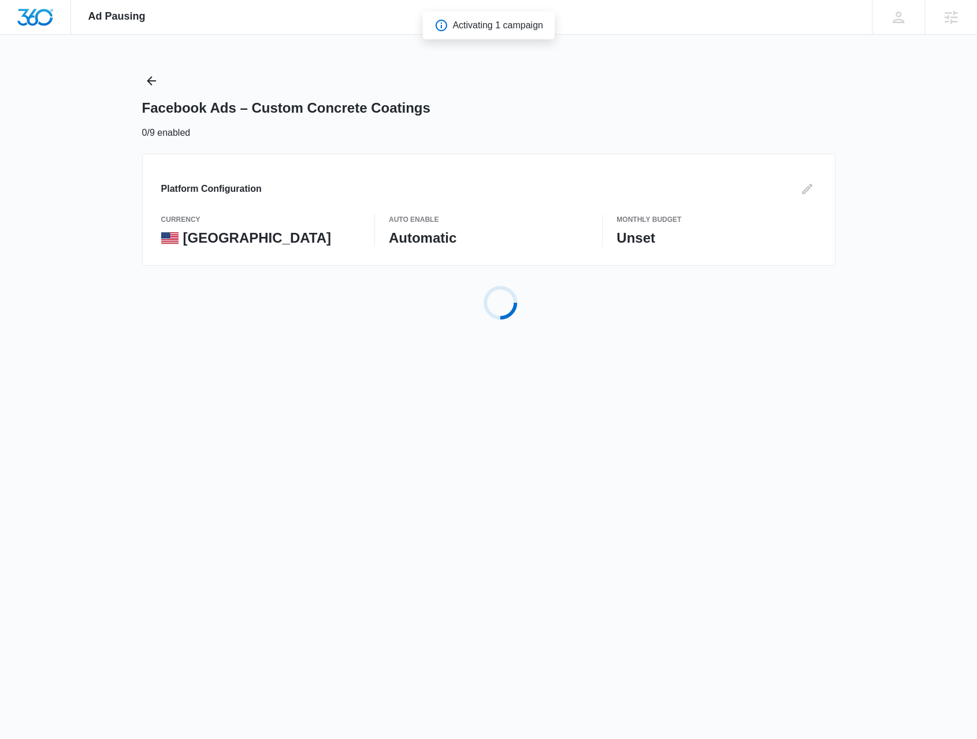
scroll to position [0, 0]
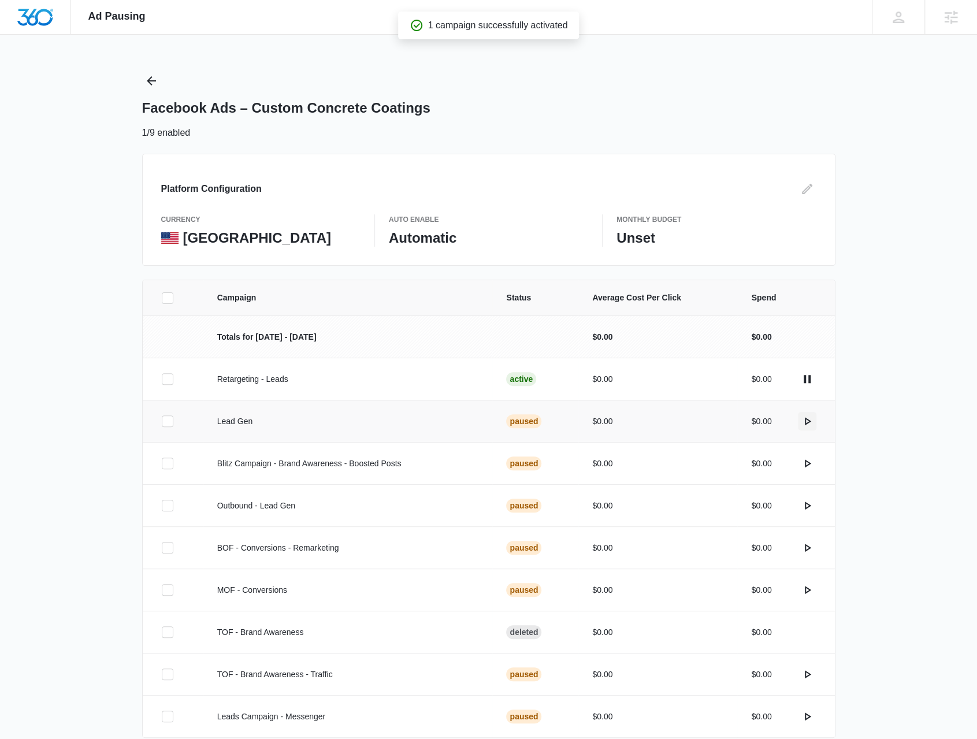
click at [809, 423] on icon "actions.activate" at bounding box center [807, 421] width 14 height 14
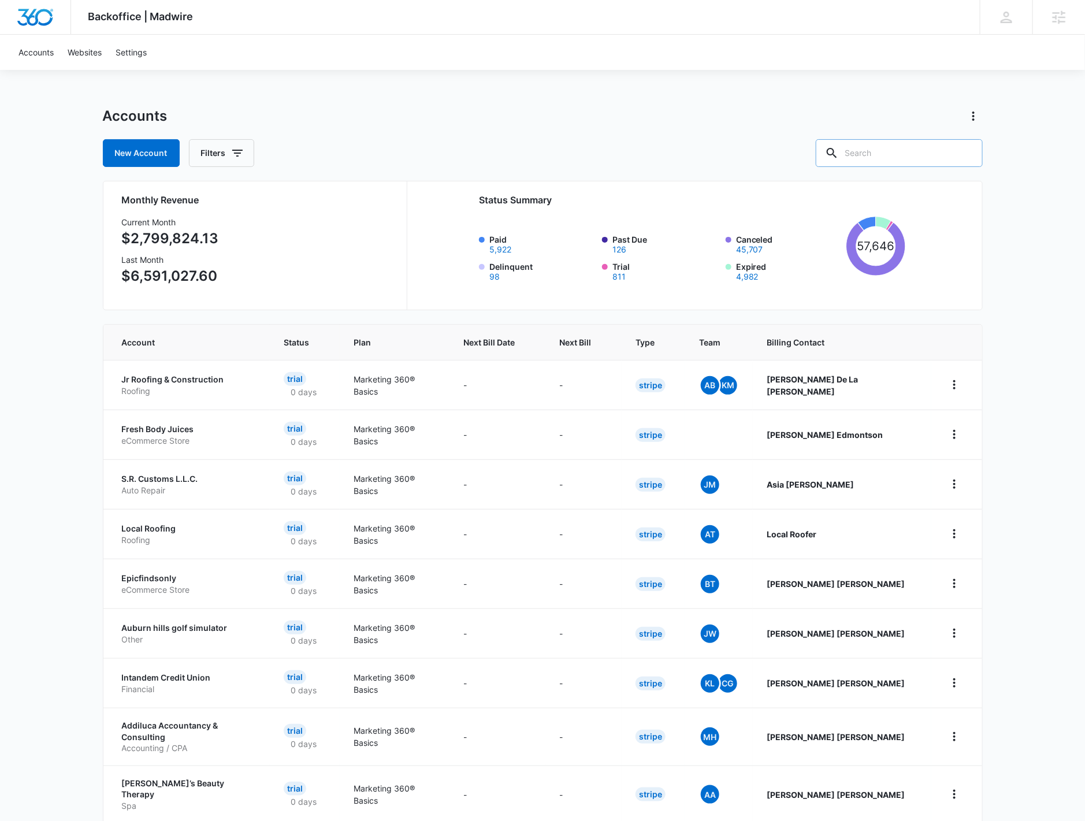
click at [879, 157] on input "text" at bounding box center [899, 153] width 167 height 28
type input "M12466"
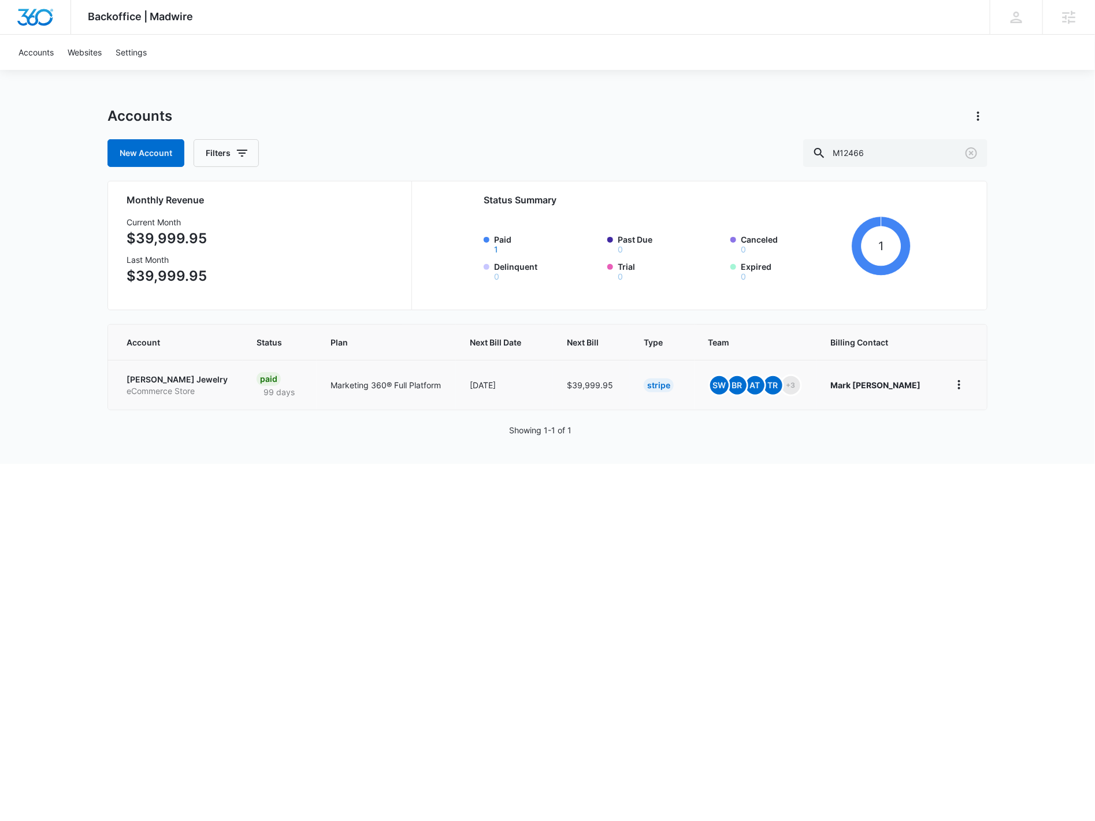
click at [176, 381] on p "[PERSON_NAME] Jewelry" at bounding box center [178, 380] width 102 height 12
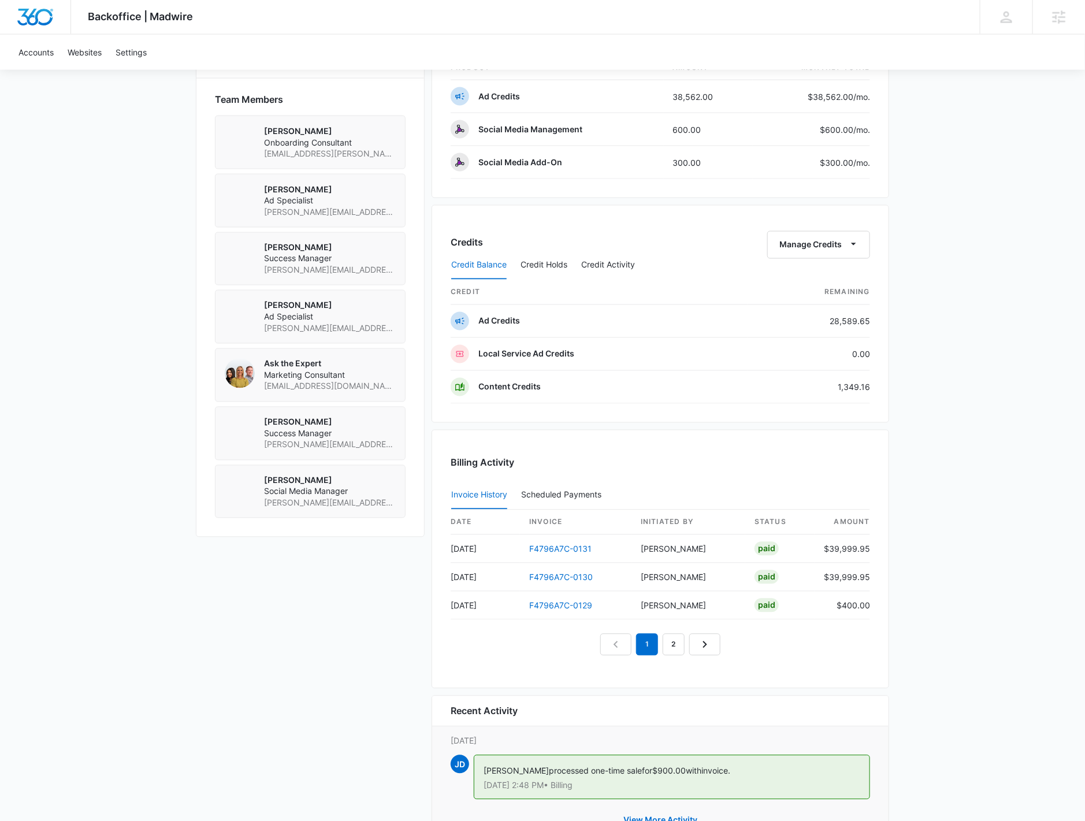
scroll to position [872, 0]
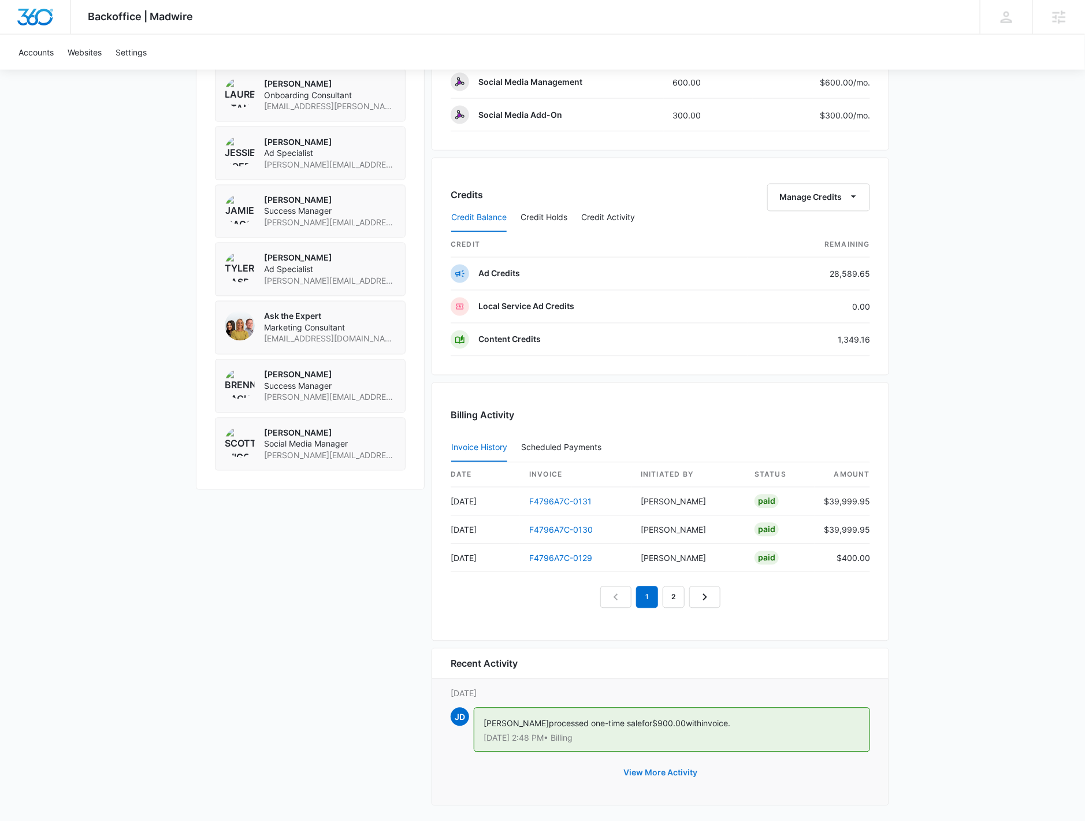
click at [693, 766] on button "View More Activity" at bounding box center [660, 773] width 97 height 28
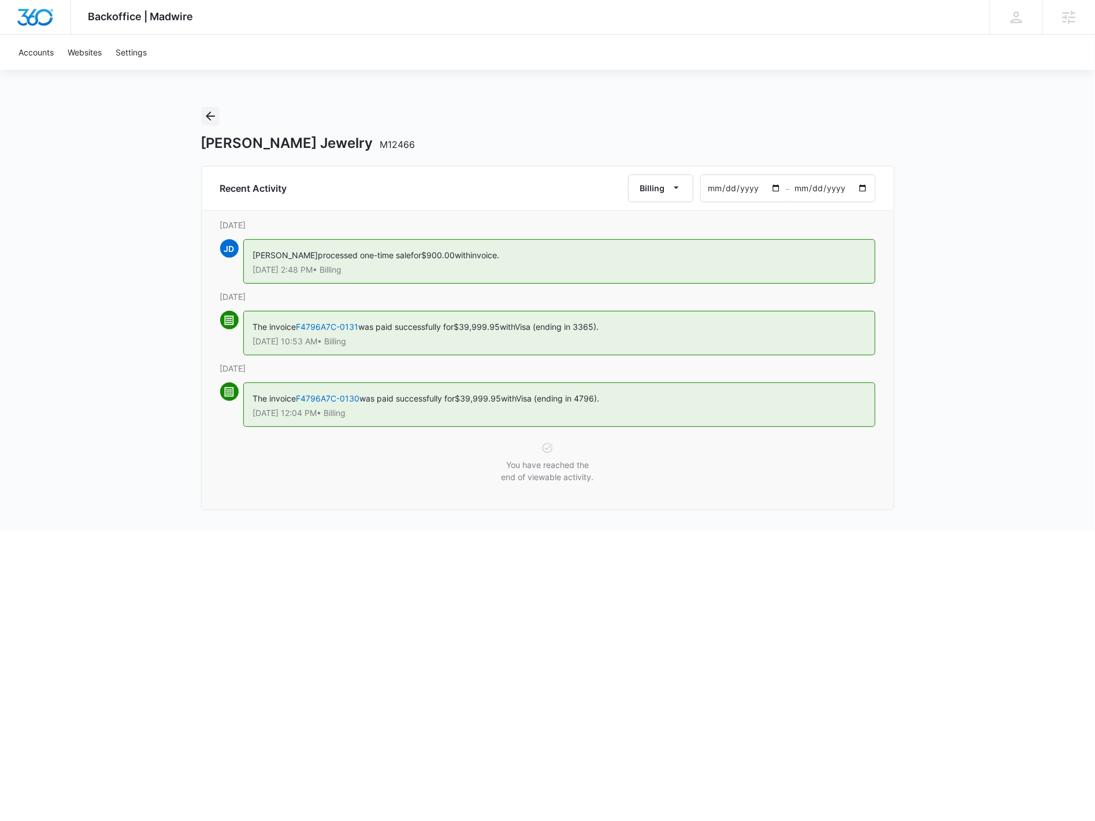
click at [205, 122] on icon "Back" at bounding box center [210, 116] width 14 height 14
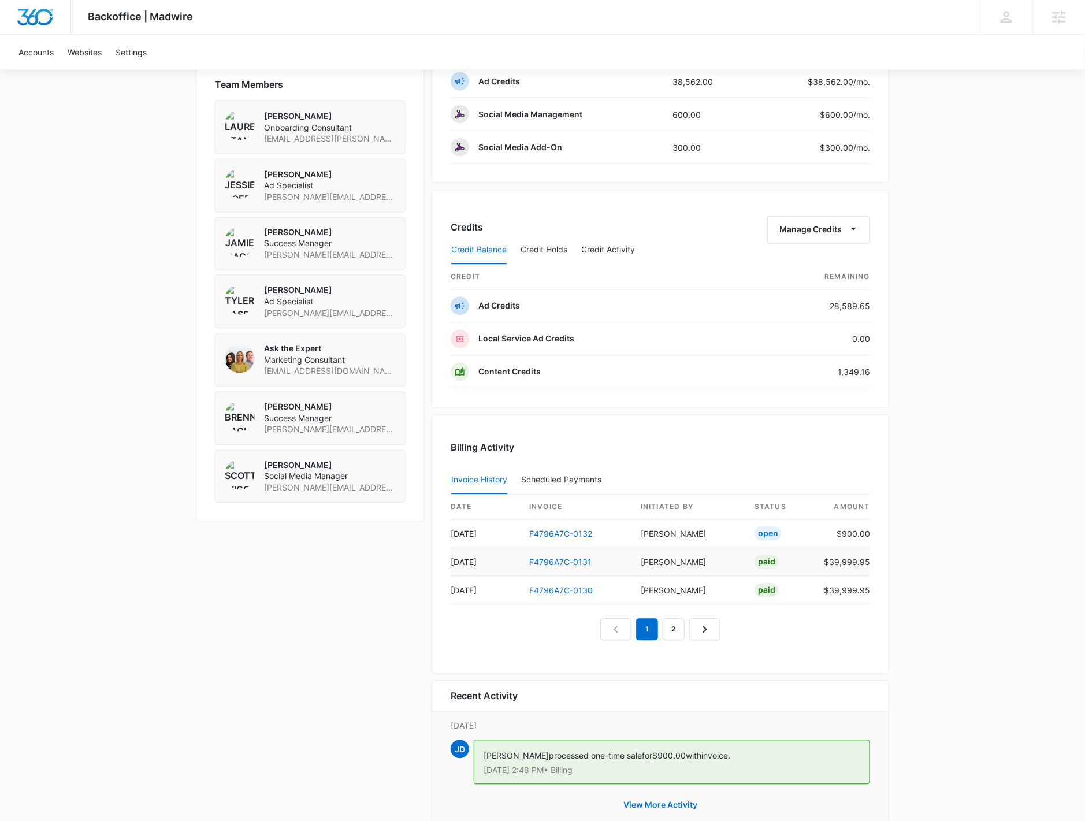
scroll to position [872, 0]
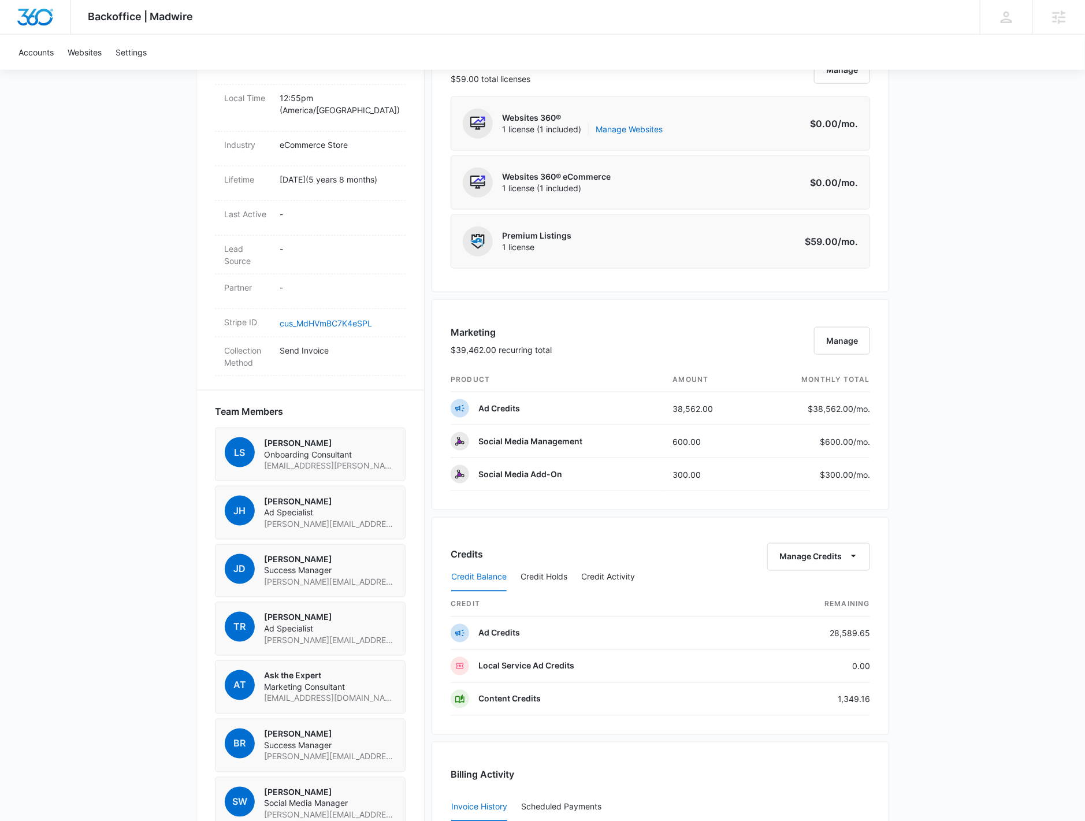
scroll to position [834, 0]
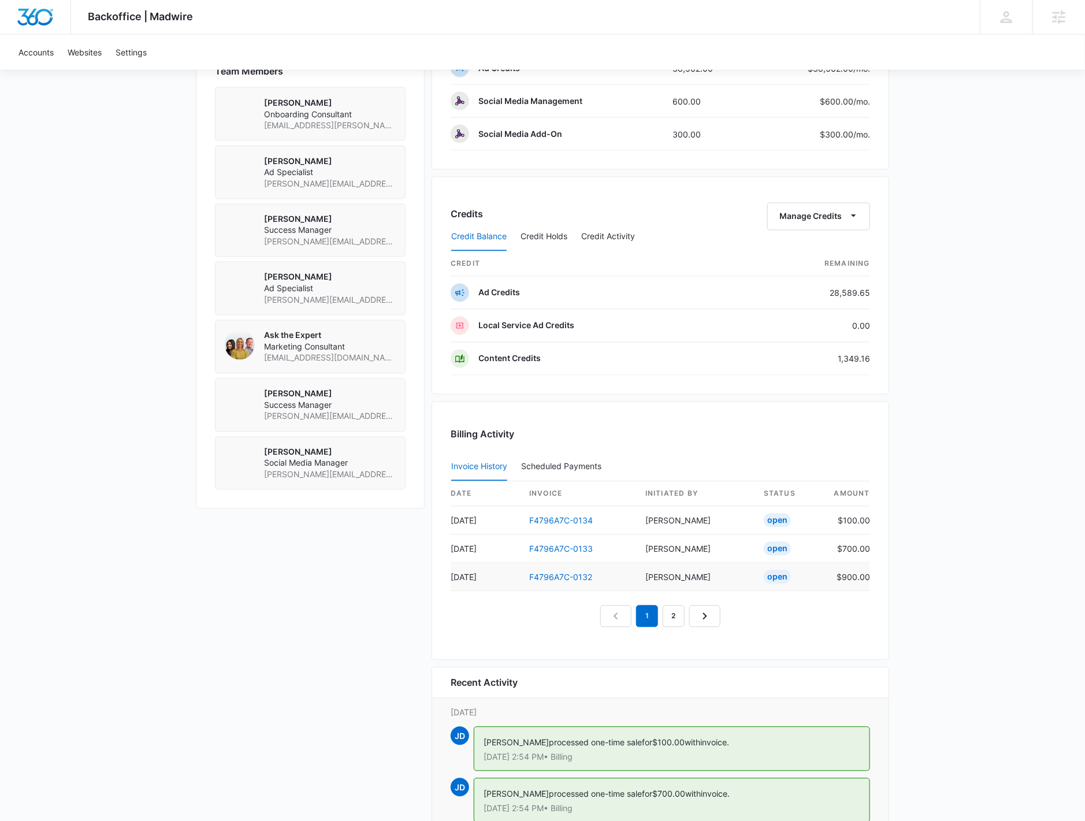
scroll to position [898, 0]
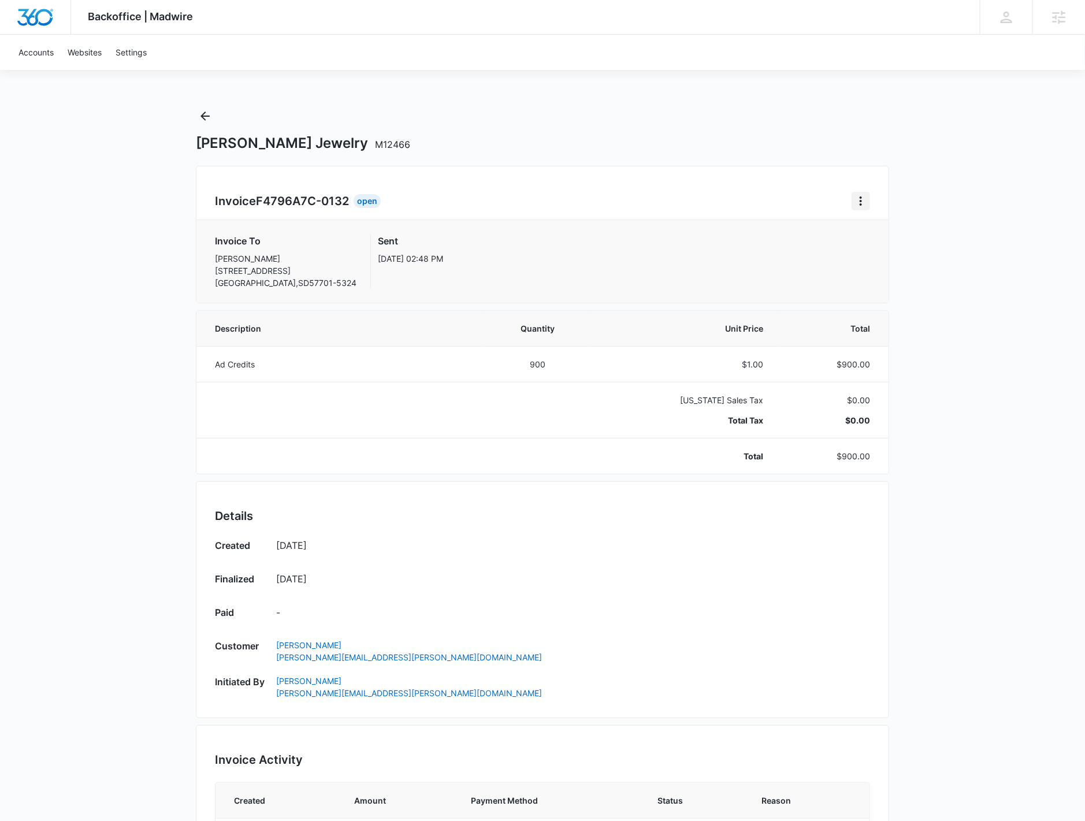
click at [852, 199] on button "Home" at bounding box center [860, 201] width 18 height 18
click at [871, 235] on link "Download Invoice" at bounding box center [899, 233] width 67 height 10
click at [862, 207] on icon "Home" at bounding box center [861, 201] width 14 height 14
click at [881, 229] on link "Download Invoice" at bounding box center [899, 233] width 67 height 10
click at [864, 202] on icon "Home" at bounding box center [861, 201] width 14 height 14
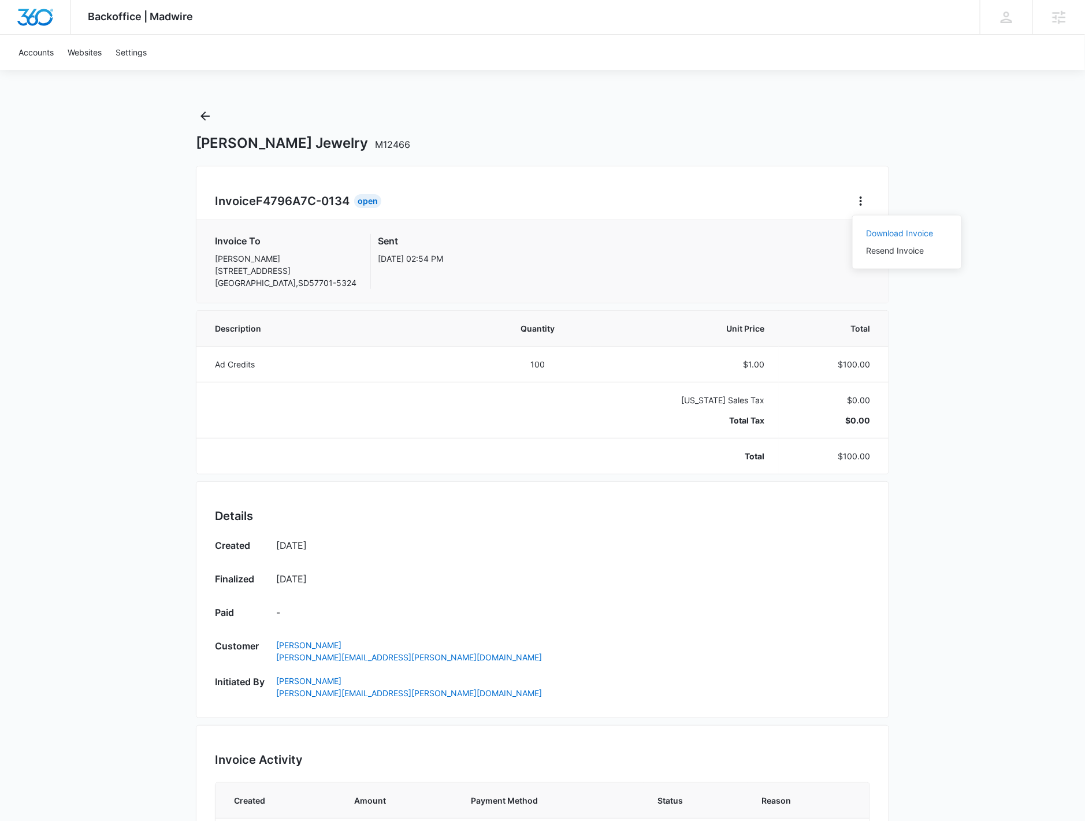
click at [869, 228] on link "Download Invoice" at bounding box center [899, 233] width 67 height 10
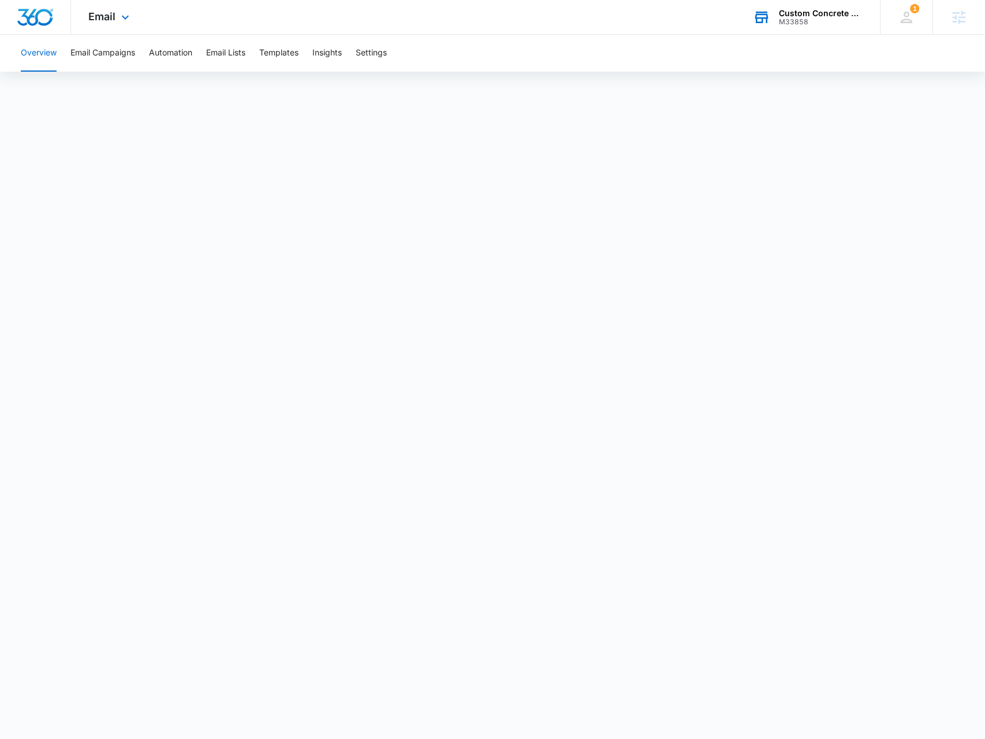
click at [826, 17] on div "Custom Concrete Coatings" at bounding box center [821, 13] width 84 height 9
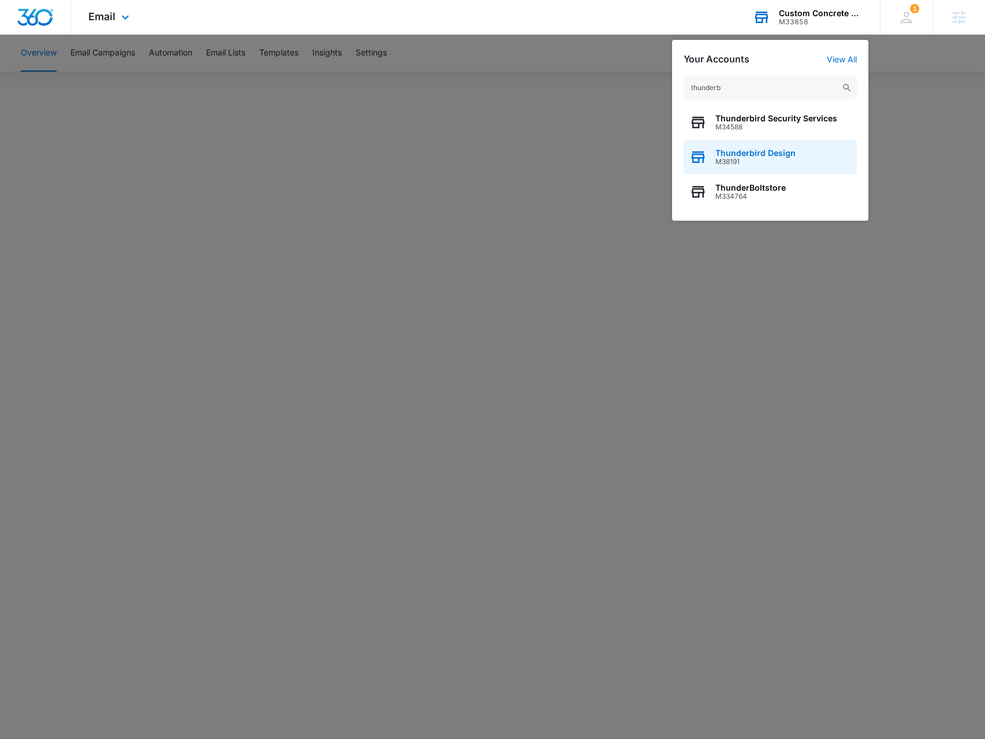
type input "thunderb"
click at [787, 151] on span "Thunderbird Design" at bounding box center [756, 152] width 80 height 9
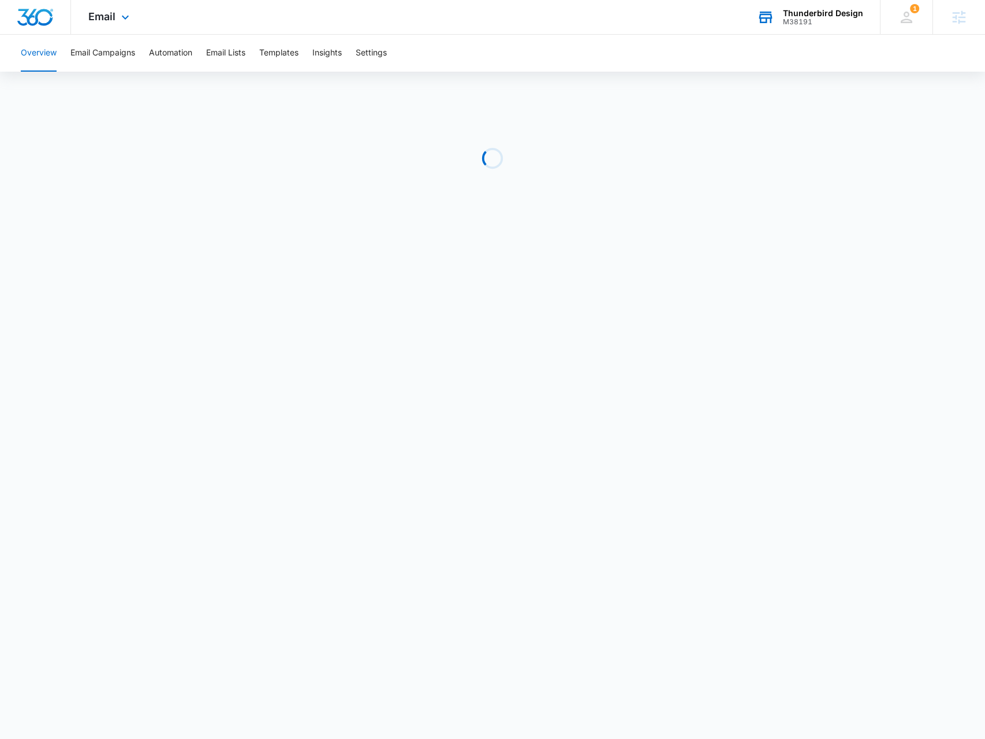
click at [116, 11] on div "Email Apps Reputation Websites Forms CRM Email Social Payments POS Content Ads …" at bounding box center [110, 17] width 79 height 34
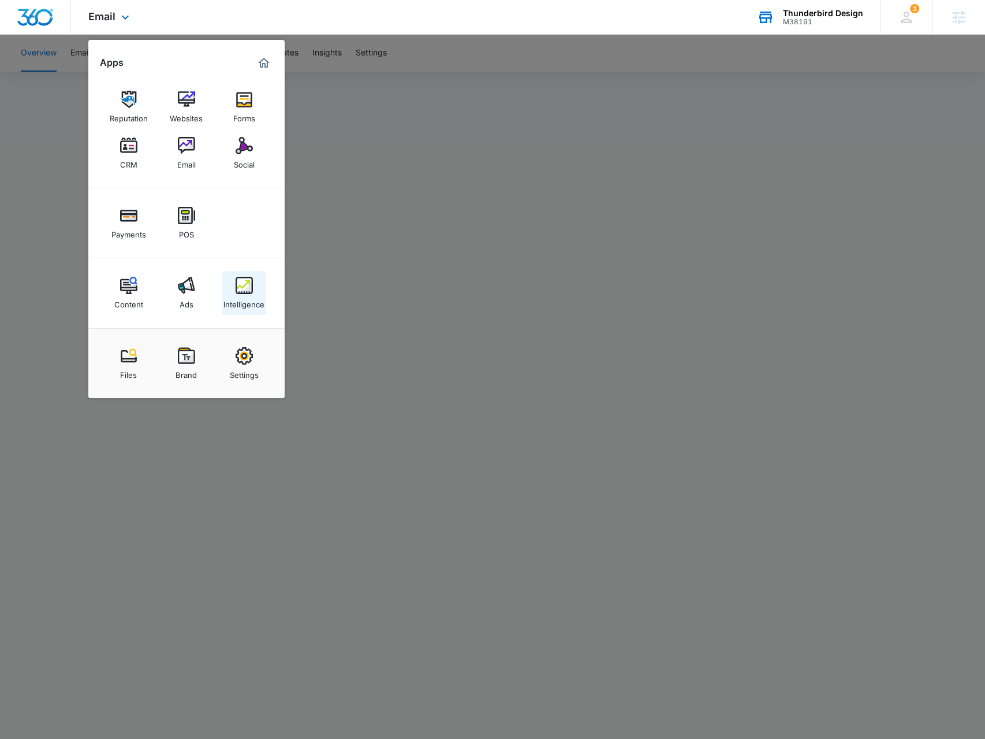
click at [245, 296] on div "Intelligence" at bounding box center [244, 301] width 41 height 15
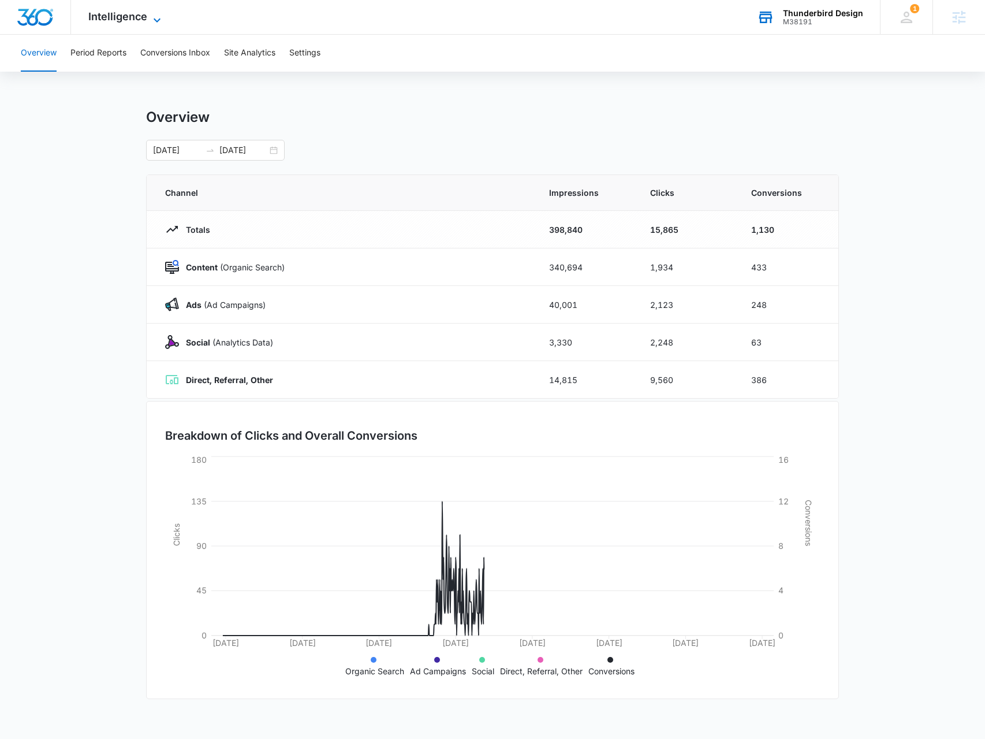
click at [151, 14] on icon at bounding box center [157, 20] width 14 height 14
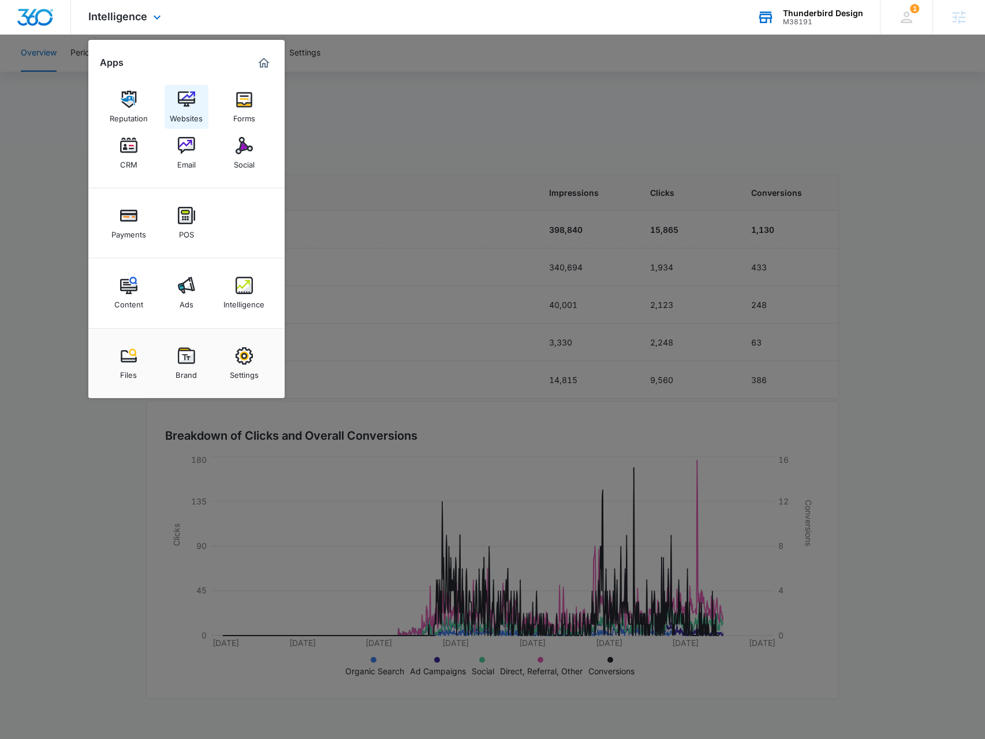
click at [191, 108] on img at bounding box center [186, 99] width 17 height 17
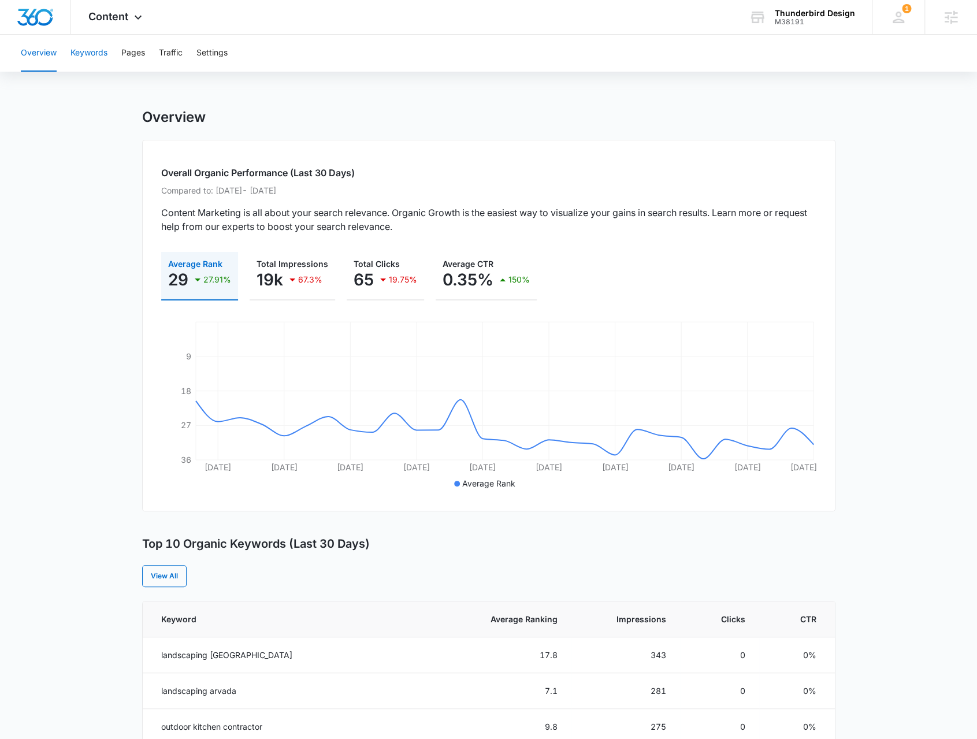
click at [80, 55] on button "Keywords" at bounding box center [88, 53] width 37 height 37
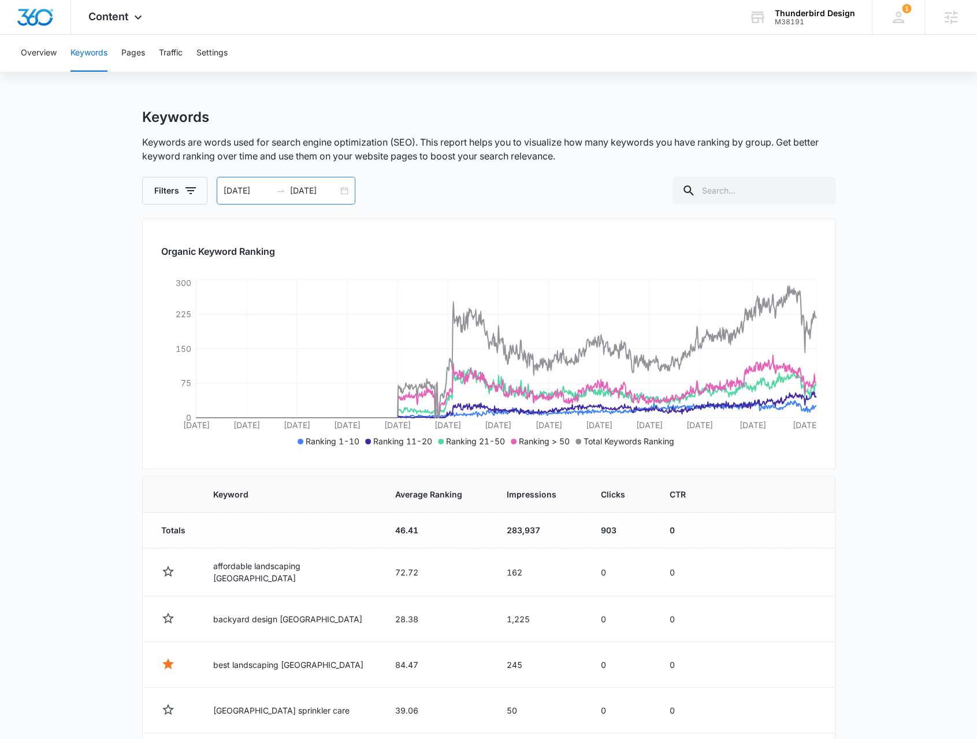
click at [347, 189] on div "01/07/2022 02/06/2025" at bounding box center [286, 191] width 139 height 28
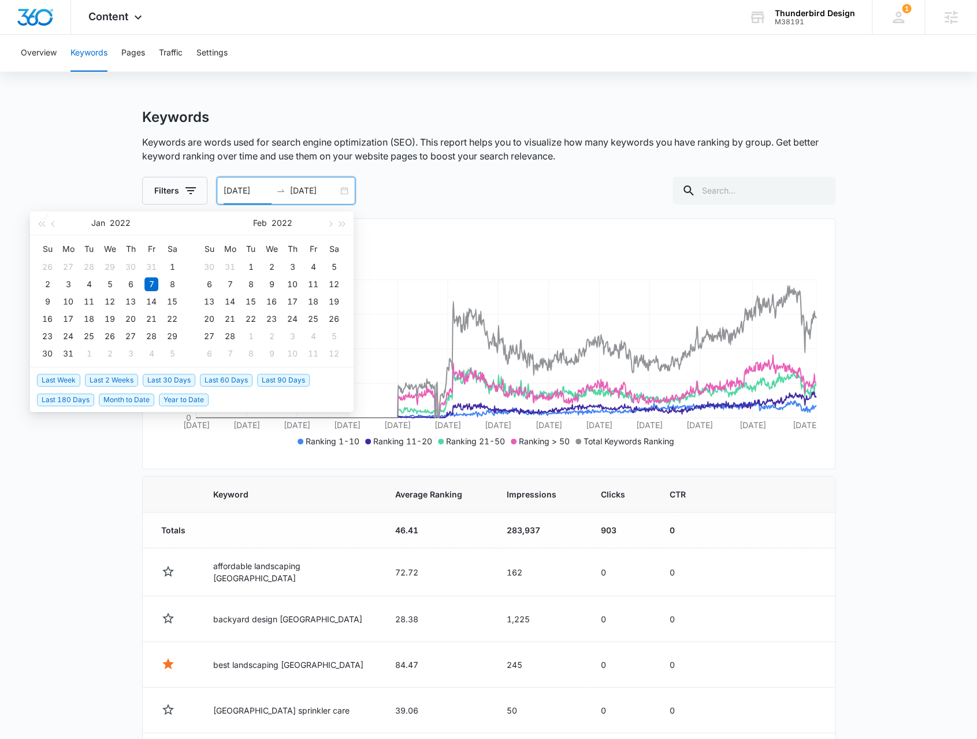
click at [188, 400] on span "Year to Date" at bounding box center [184, 399] width 50 height 13
type input "01/01/2025"
type input "10/11/2025"
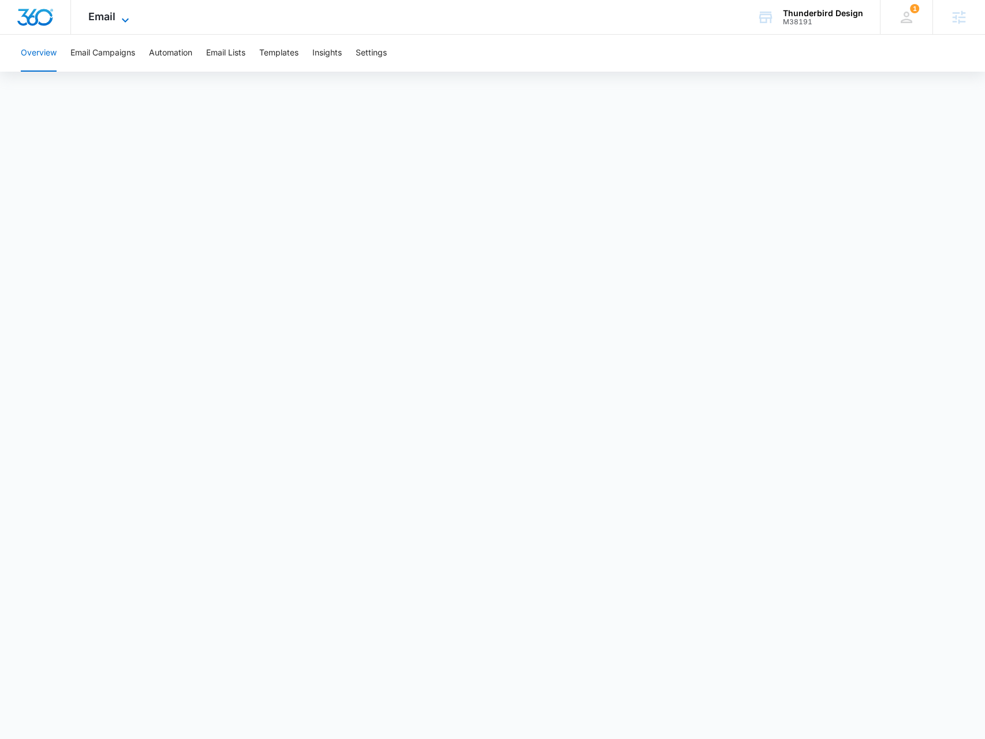
click at [128, 10] on div "Email Apps Reputation Websites Forms CRM Email Social Payments POS Content Ads …" at bounding box center [110, 17] width 79 height 34
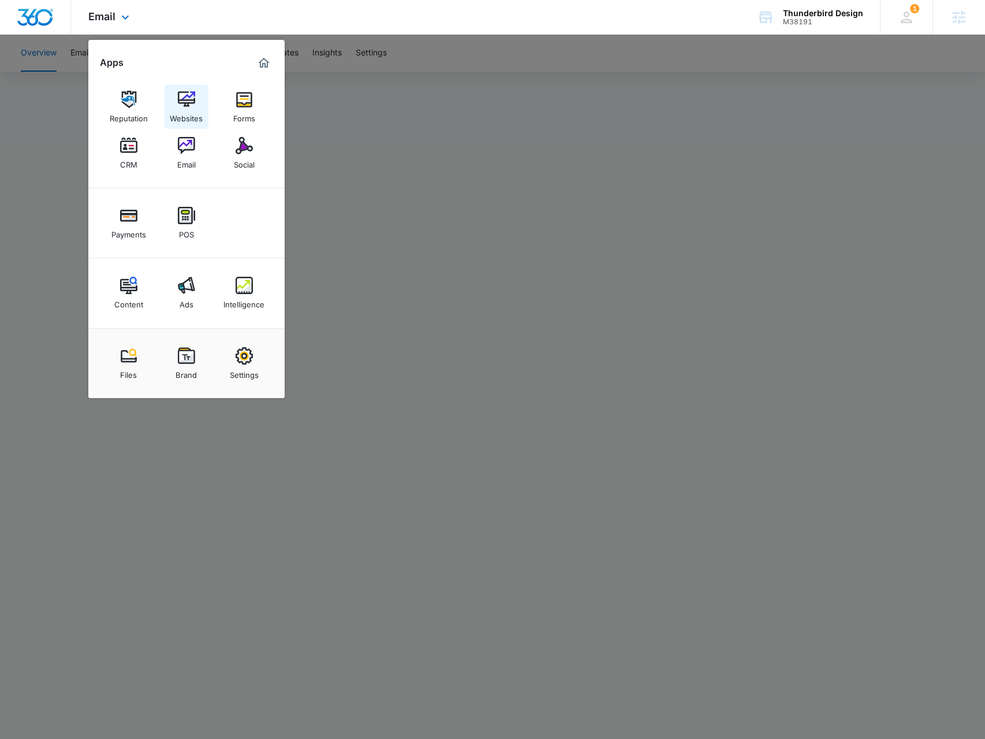
click at [189, 116] on div "Websites" at bounding box center [186, 115] width 33 height 15
